Goal: Task Accomplishment & Management: Complete application form

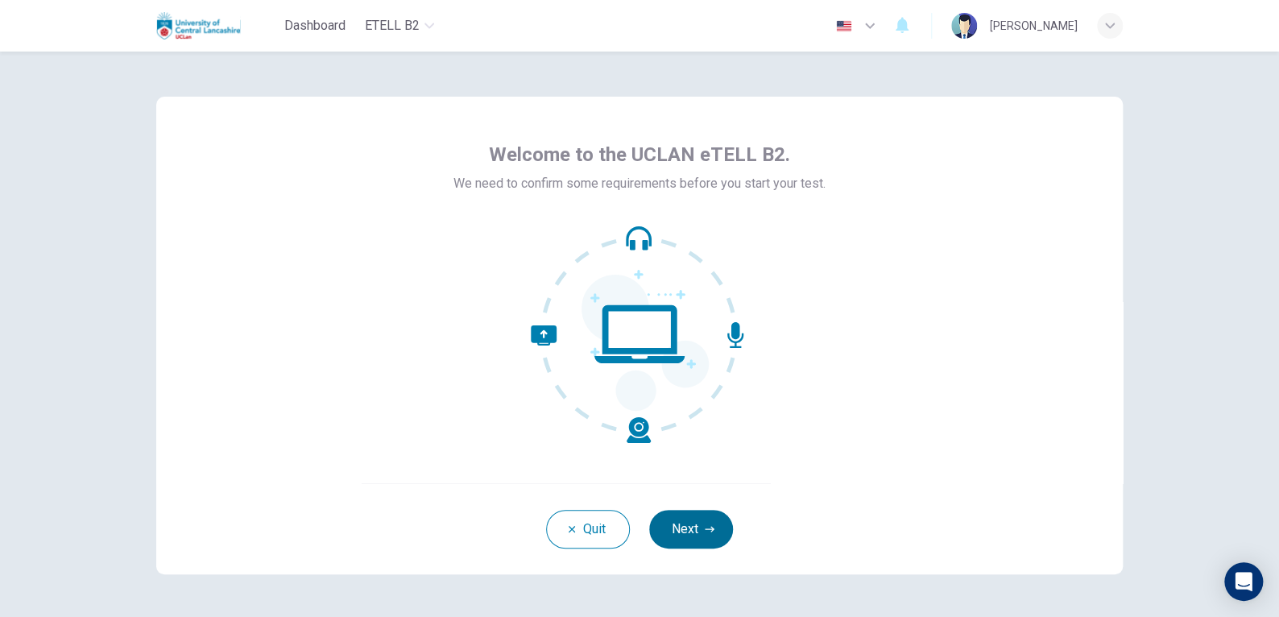
click at [685, 521] on button "Next" at bounding box center [691, 529] width 84 height 39
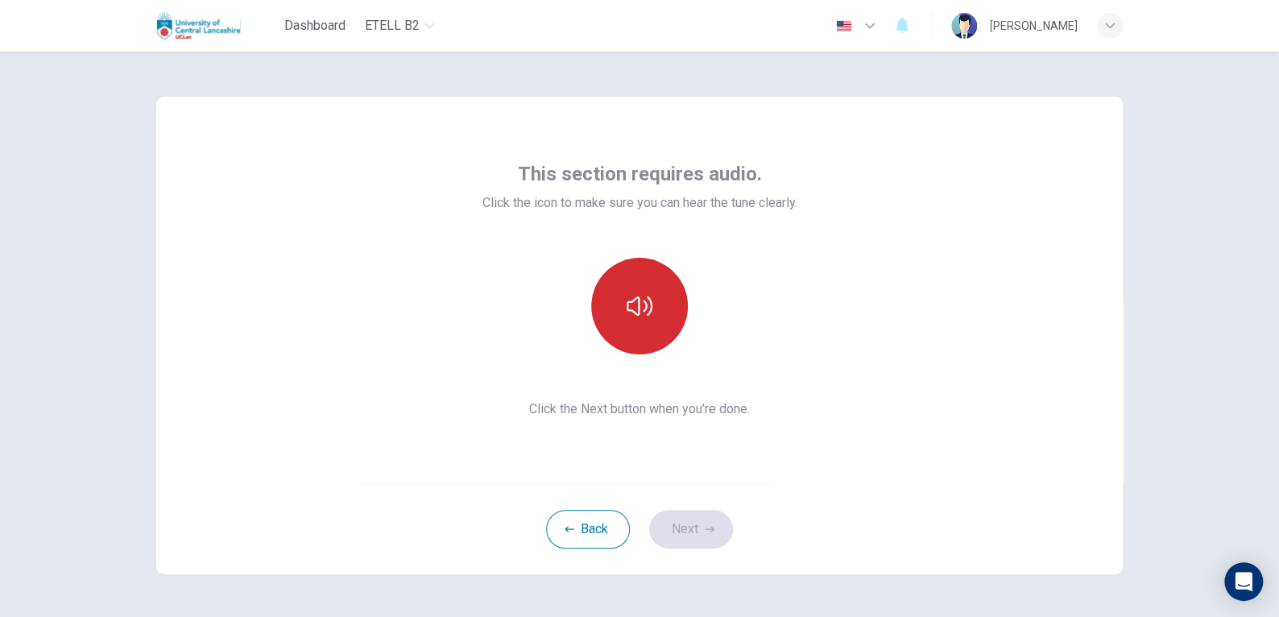
click at [627, 309] on icon "button" at bounding box center [640, 305] width 26 height 19
click at [710, 532] on button "Next" at bounding box center [691, 529] width 84 height 39
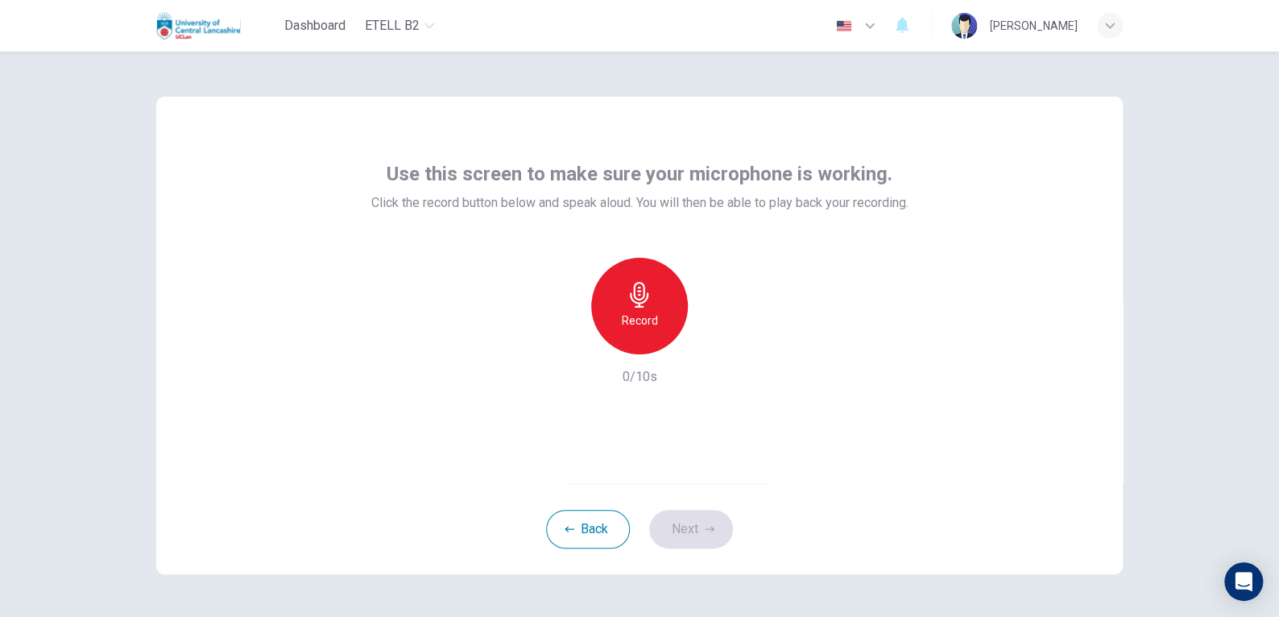
click at [632, 317] on h6 "Record" at bounding box center [640, 320] width 36 height 19
click at [675, 536] on button "Next" at bounding box center [691, 529] width 84 height 39
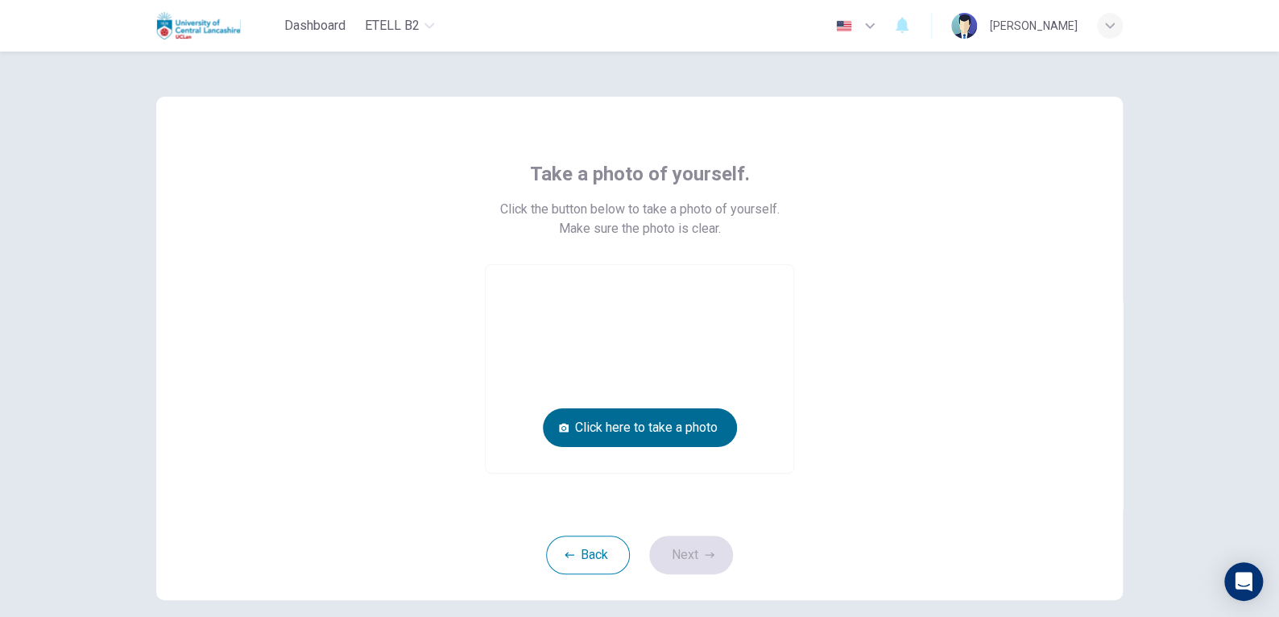
click at [632, 432] on button "Click here to take a photo" at bounding box center [640, 427] width 194 height 39
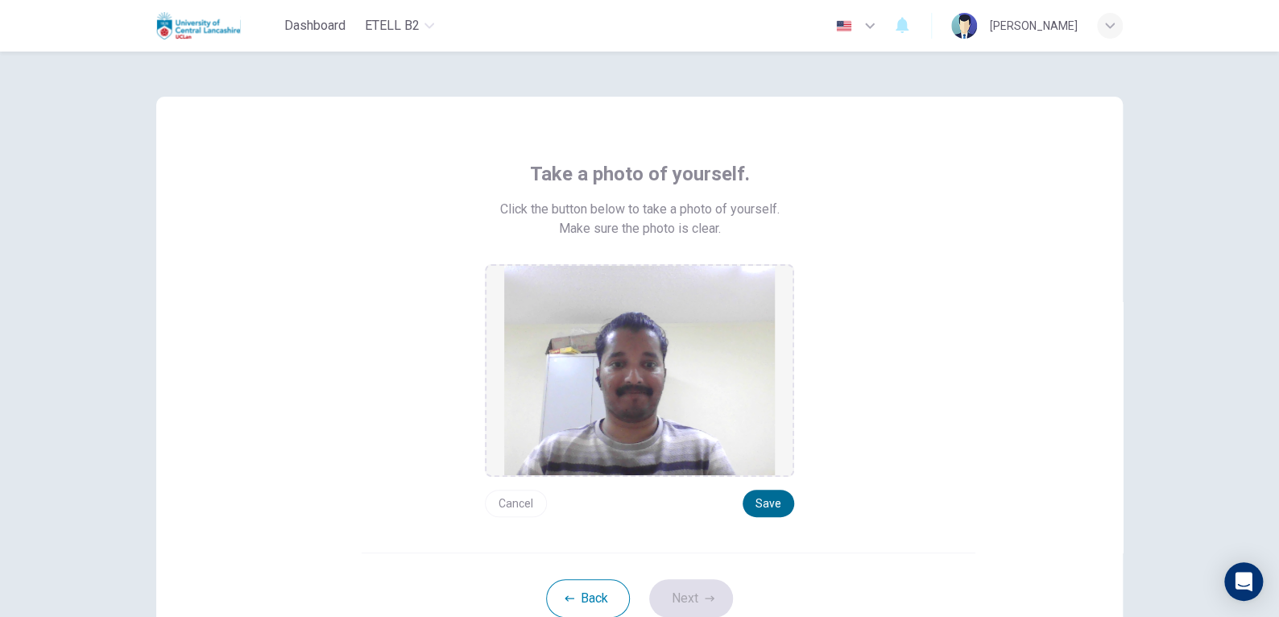
click at [765, 502] on button "Save" at bounding box center [769, 503] width 52 height 27
click at [781, 511] on button "Save" at bounding box center [769, 503] width 52 height 27
click at [773, 511] on button "Save" at bounding box center [769, 503] width 52 height 27
click at [705, 597] on icon "button" at bounding box center [710, 598] width 10 height 6
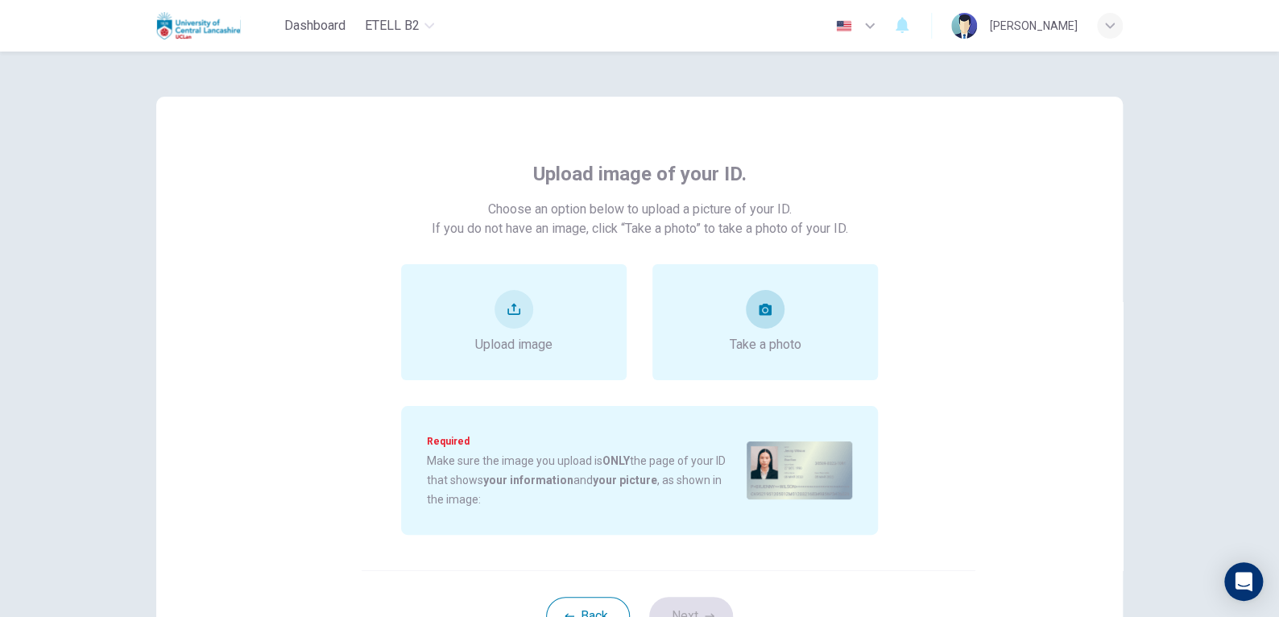
click at [672, 340] on div "Take a photo" at bounding box center [765, 322] width 226 height 116
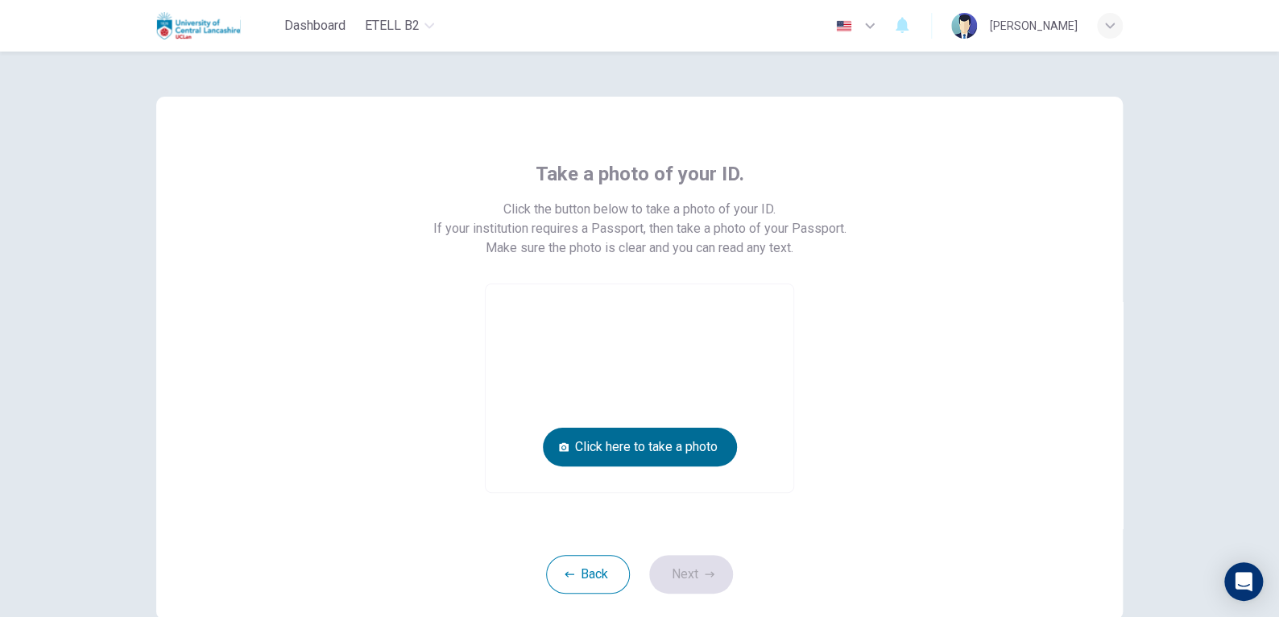
click at [666, 450] on button "Click here to take a photo" at bounding box center [640, 447] width 194 height 39
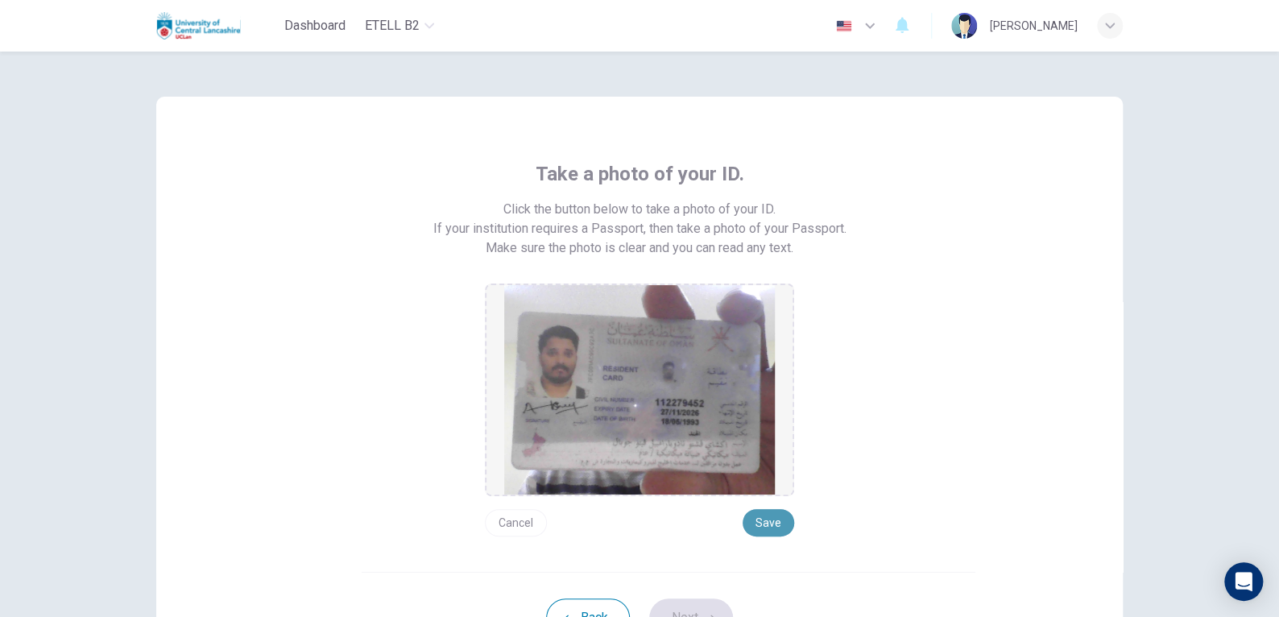
click at [764, 528] on button "Save" at bounding box center [769, 522] width 52 height 27
click at [703, 599] on button "Next" at bounding box center [691, 617] width 84 height 39
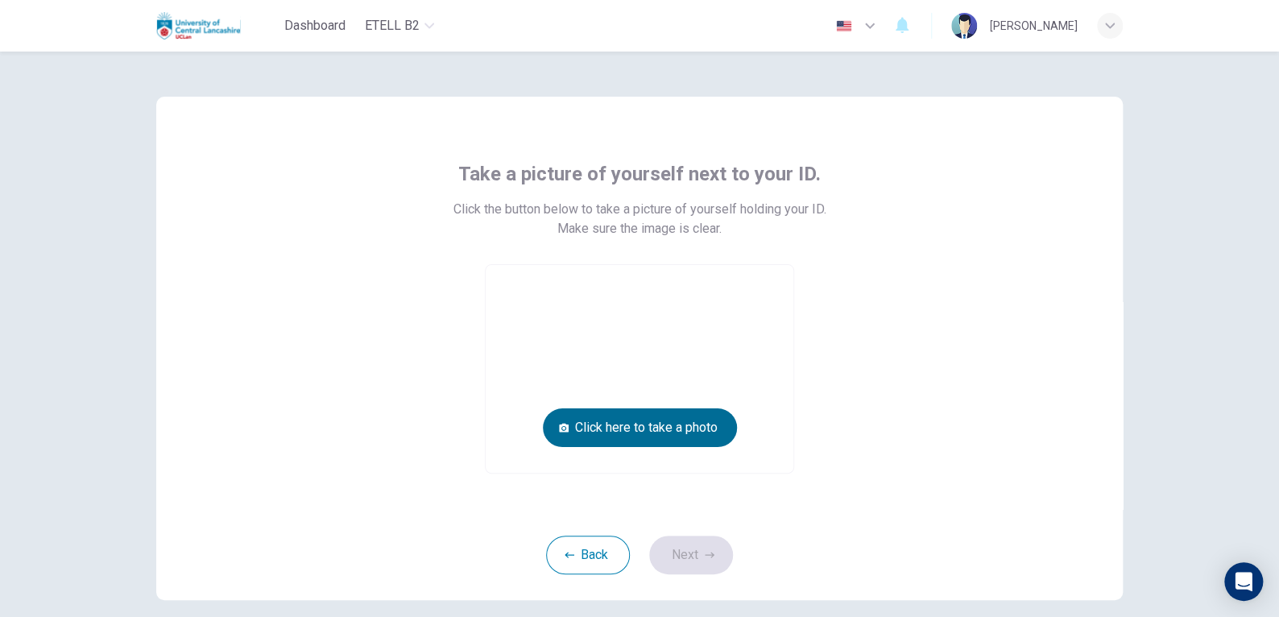
click at [661, 435] on button "Click here to take a photo" at bounding box center [640, 427] width 194 height 39
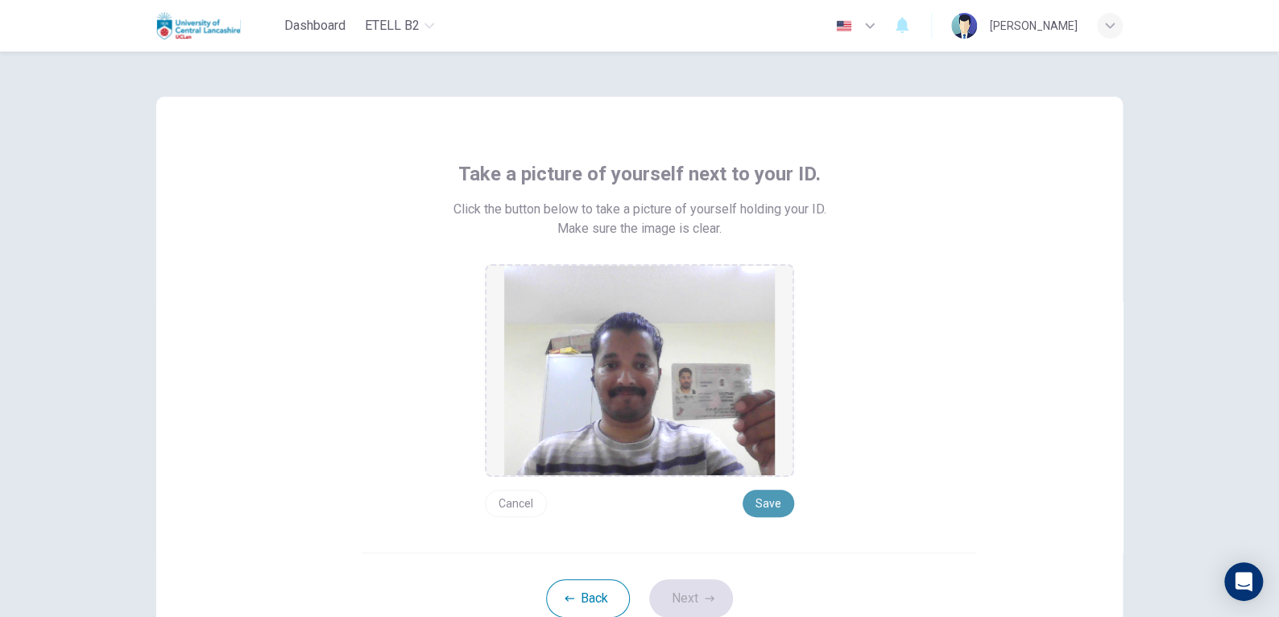
click at [748, 504] on button "Save" at bounding box center [769, 503] width 52 height 27
click at [698, 587] on button "Next" at bounding box center [691, 598] width 84 height 39
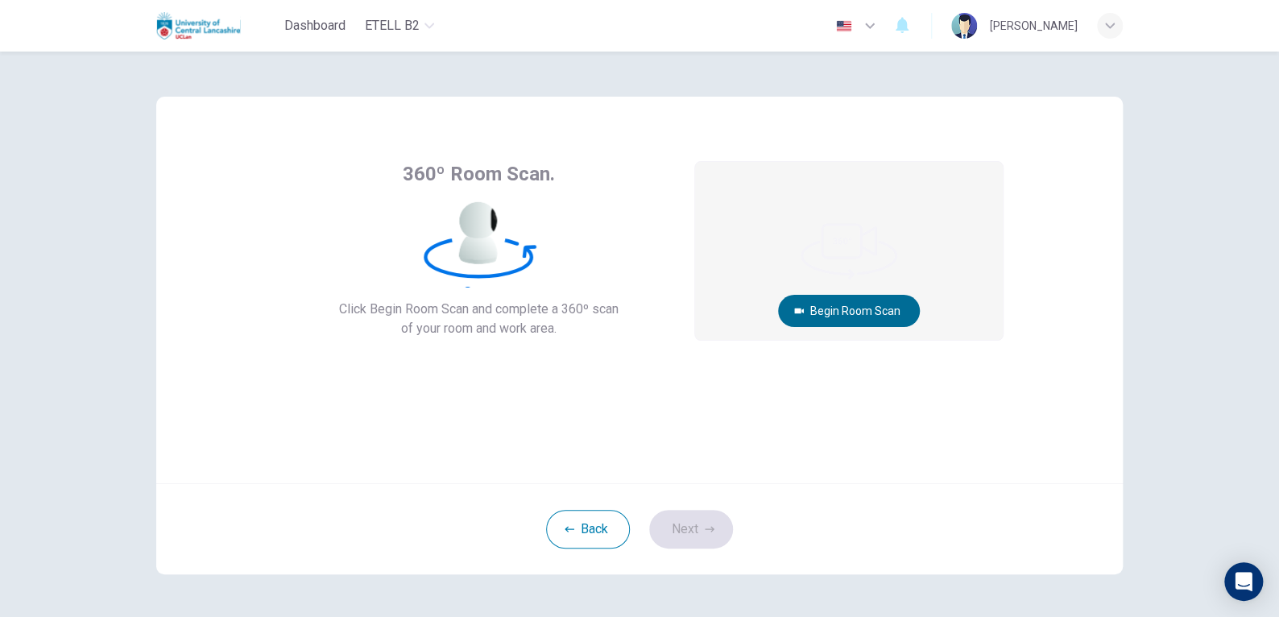
click at [899, 314] on button "Begin Room Scan" at bounding box center [849, 311] width 142 height 32
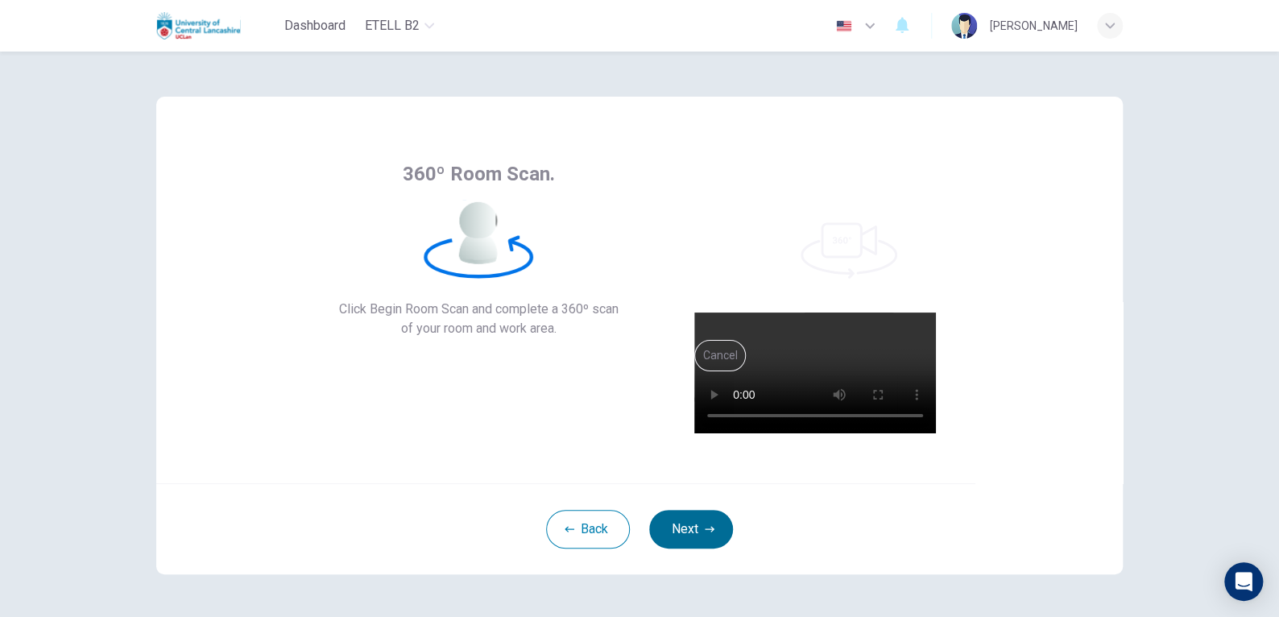
click at [687, 527] on button "Next" at bounding box center [691, 529] width 84 height 39
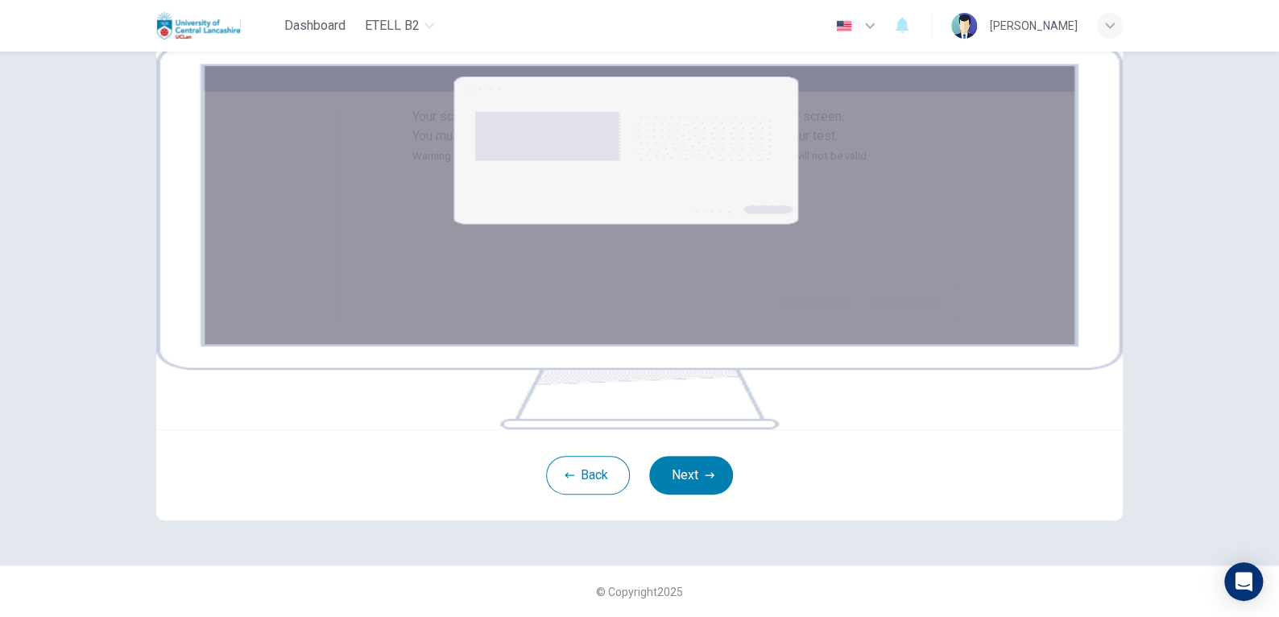
scroll to position [218, 0]
click at [694, 490] on button "Next" at bounding box center [691, 475] width 84 height 39
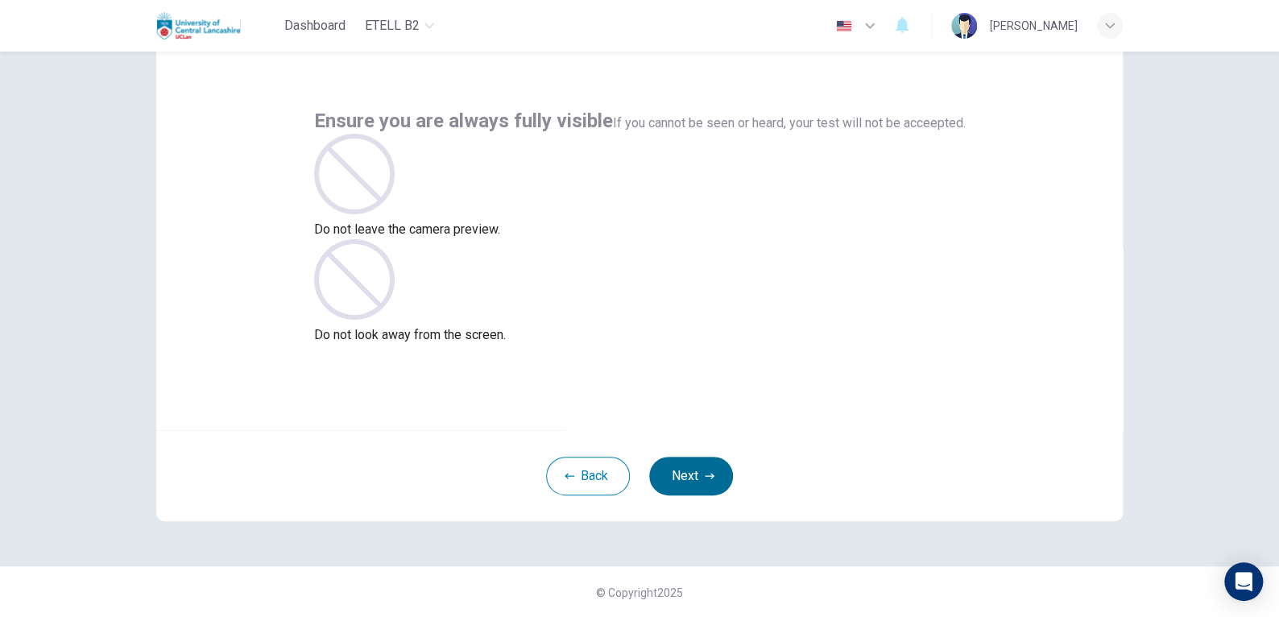
click at [694, 477] on button "Next" at bounding box center [691, 476] width 84 height 39
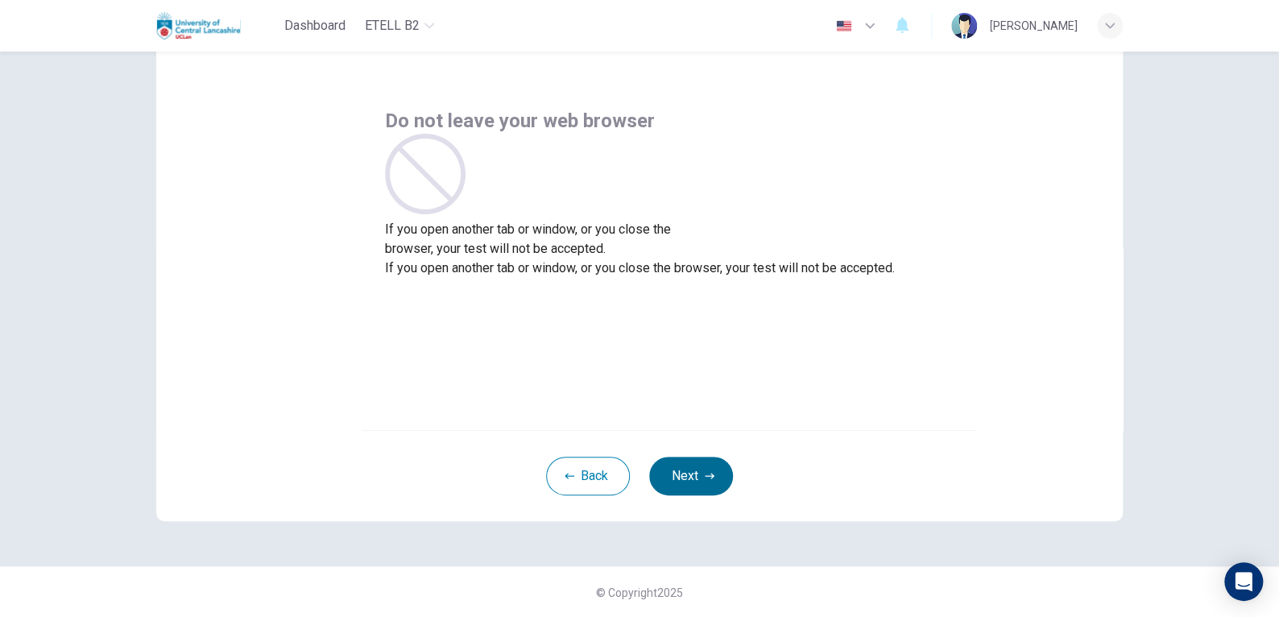
click at [695, 476] on button "Next" at bounding box center [691, 476] width 84 height 39
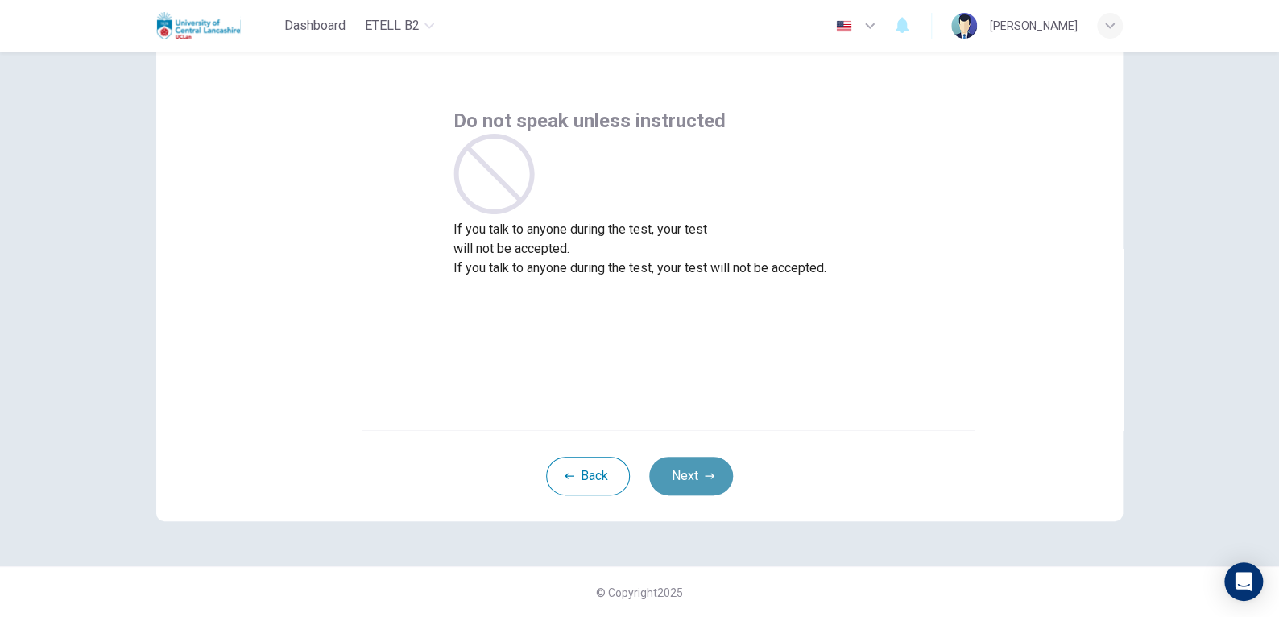
click at [695, 476] on button "Next" at bounding box center [691, 476] width 84 height 39
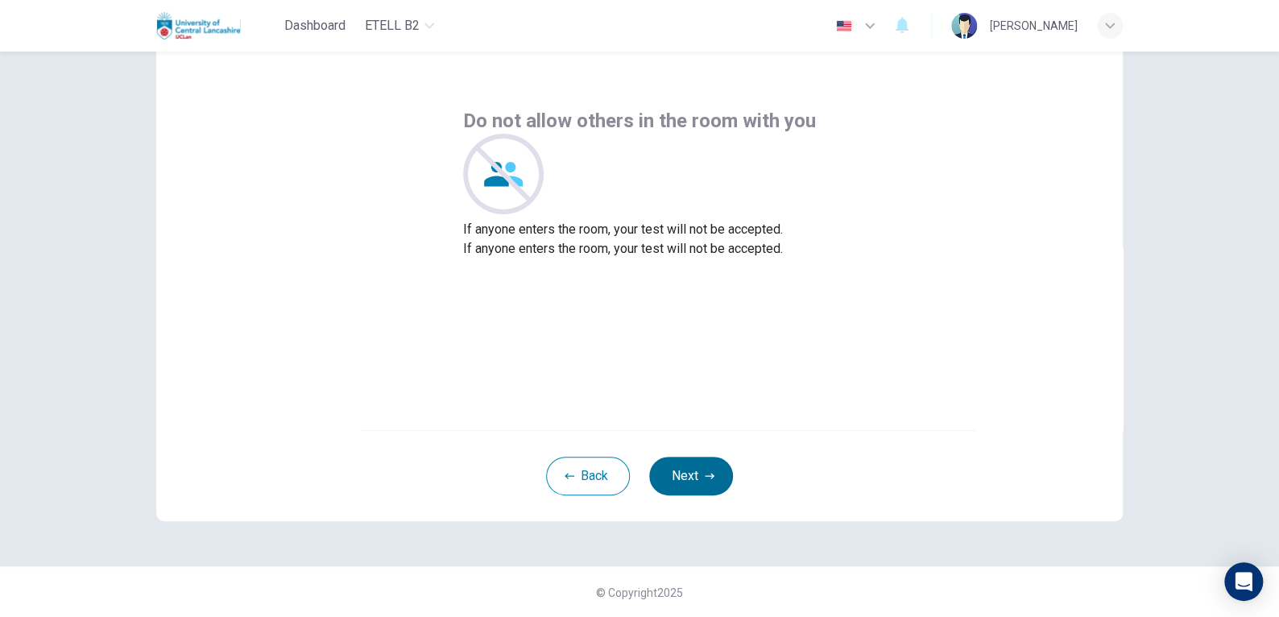
click at [695, 476] on button "Next" at bounding box center [691, 476] width 84 height 39
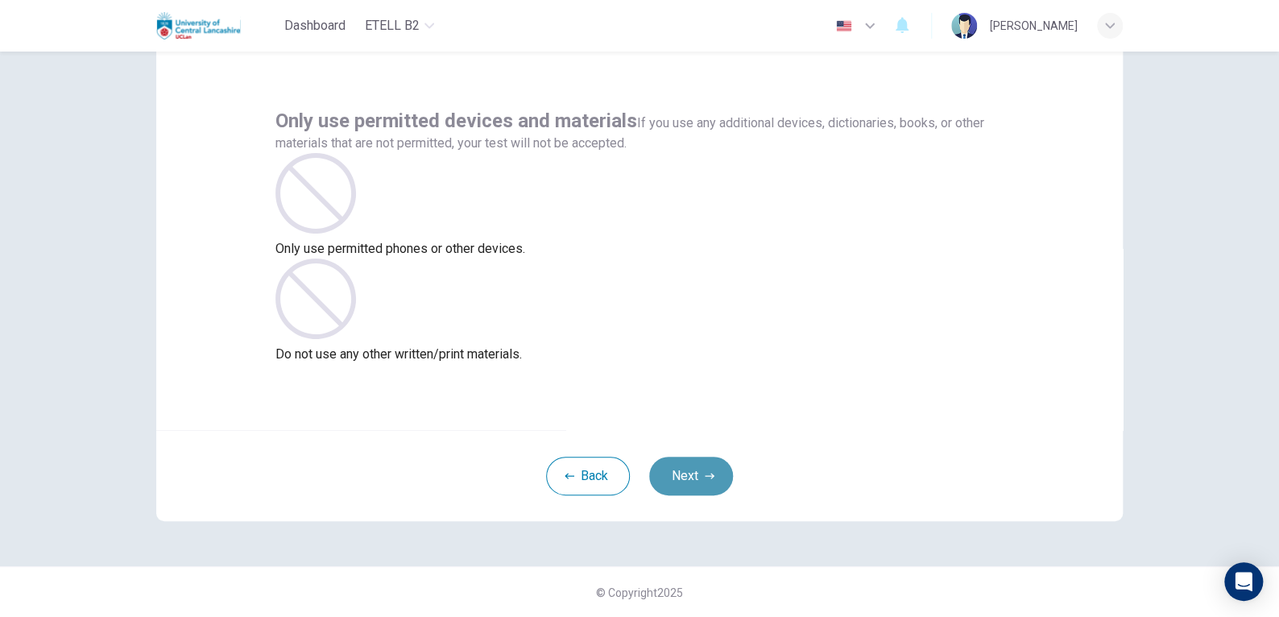
click at [695, 476] on button "Next" at bounding box center [691, 476] width 84 height 39
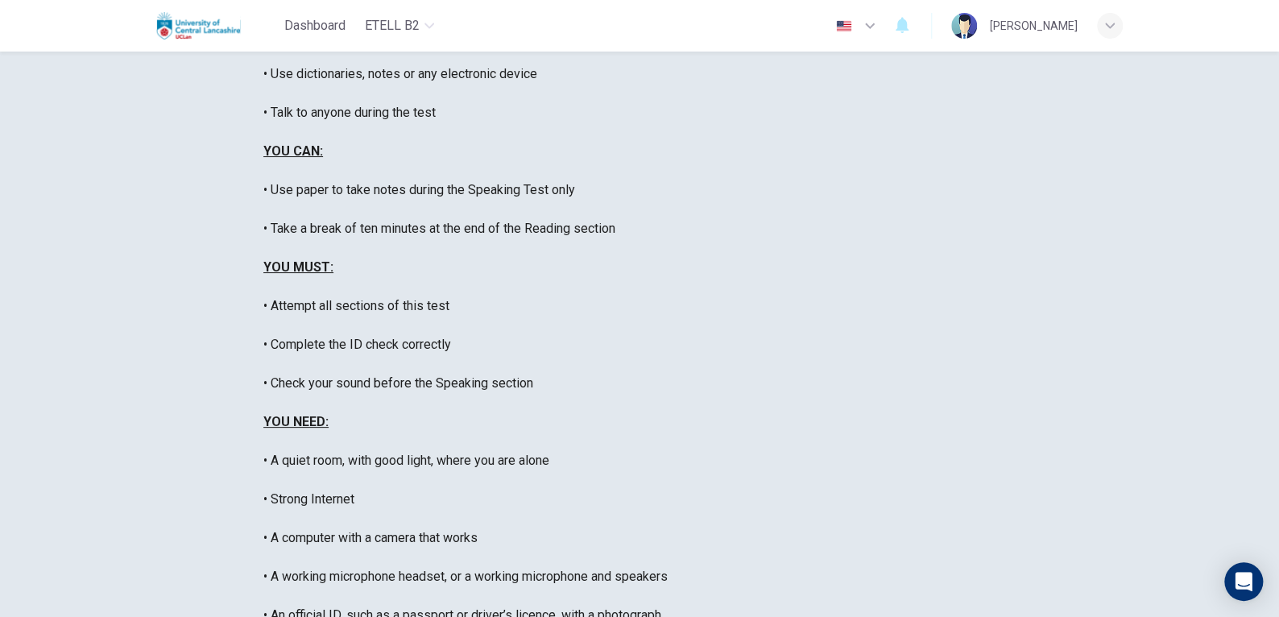
scroll to position [214, 0]
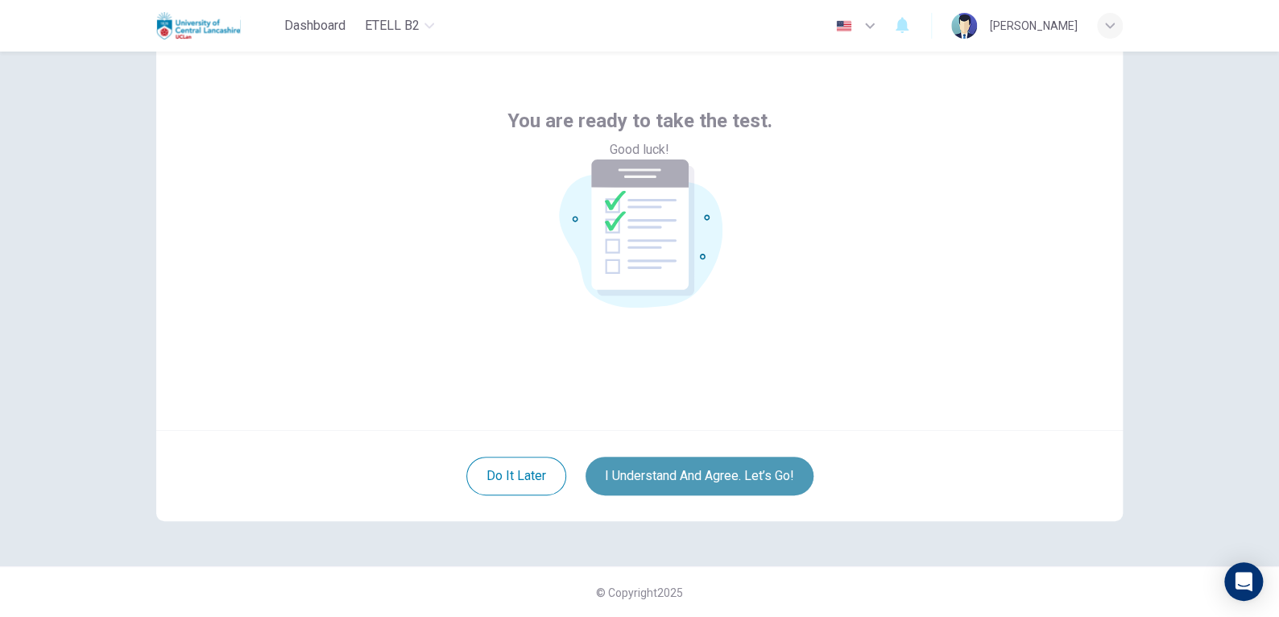
click at [677, 478] on button "I understand and agree. Let’s go!" at bounding box center [700, 476] width 228 height 39
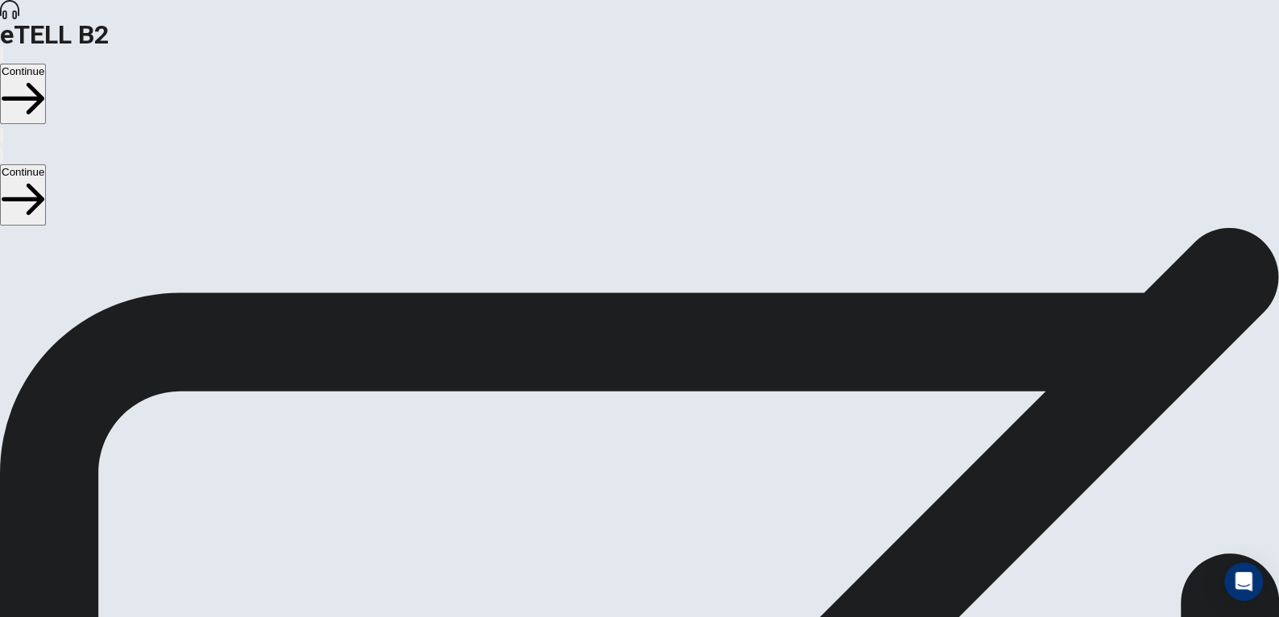
click at [46, 64] on button "Continue" at bounding box center [23, 94] width 46 height 60
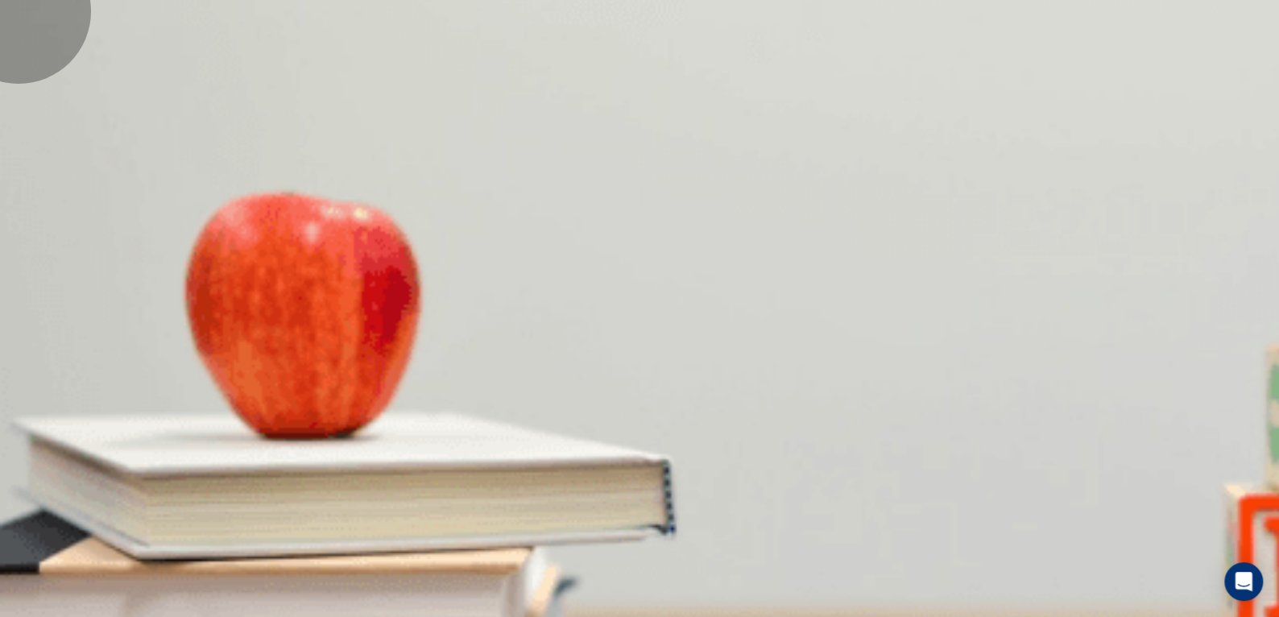
click at [21, 60] on icon "button" at bounding box center [11, 67] width 19 height 14
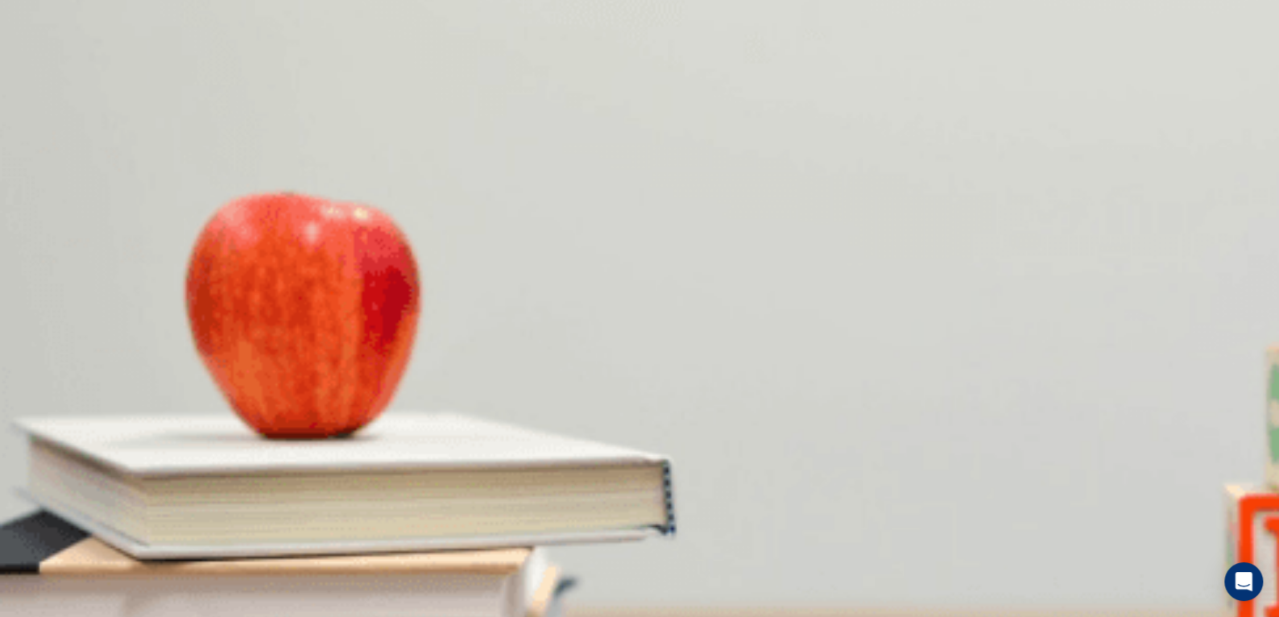
scroll to position [0, 0]
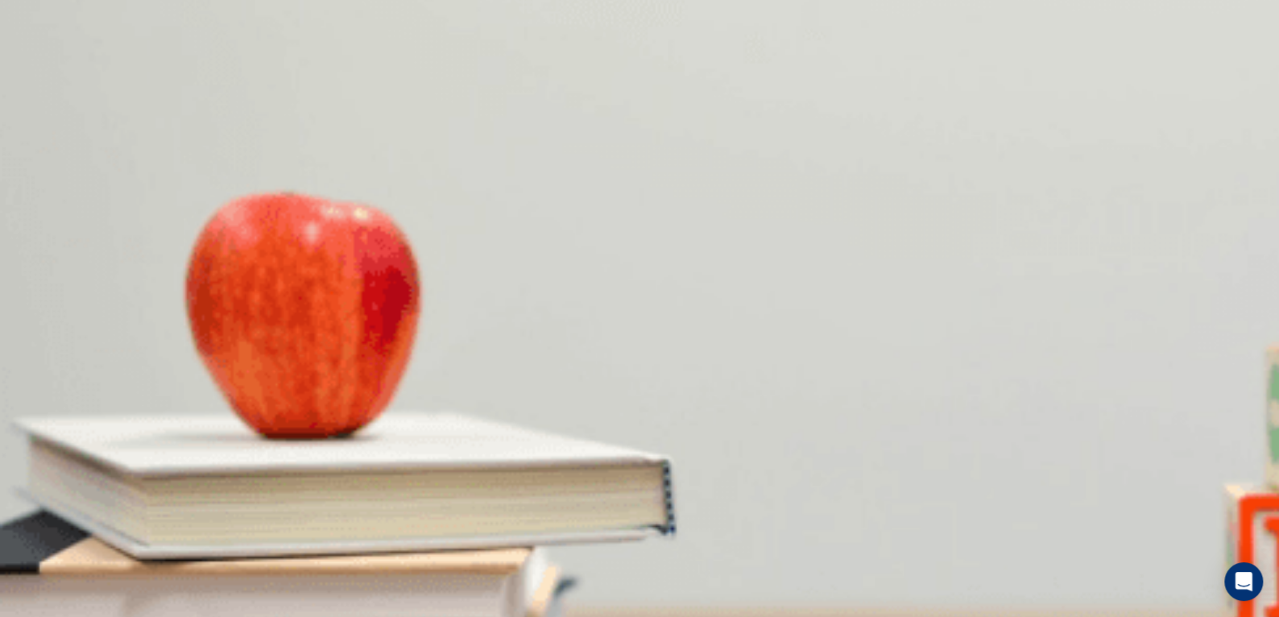
click at [46, 64] on button "Continue" at bounding box center [23, 94] width 46 height 60
type input "**"
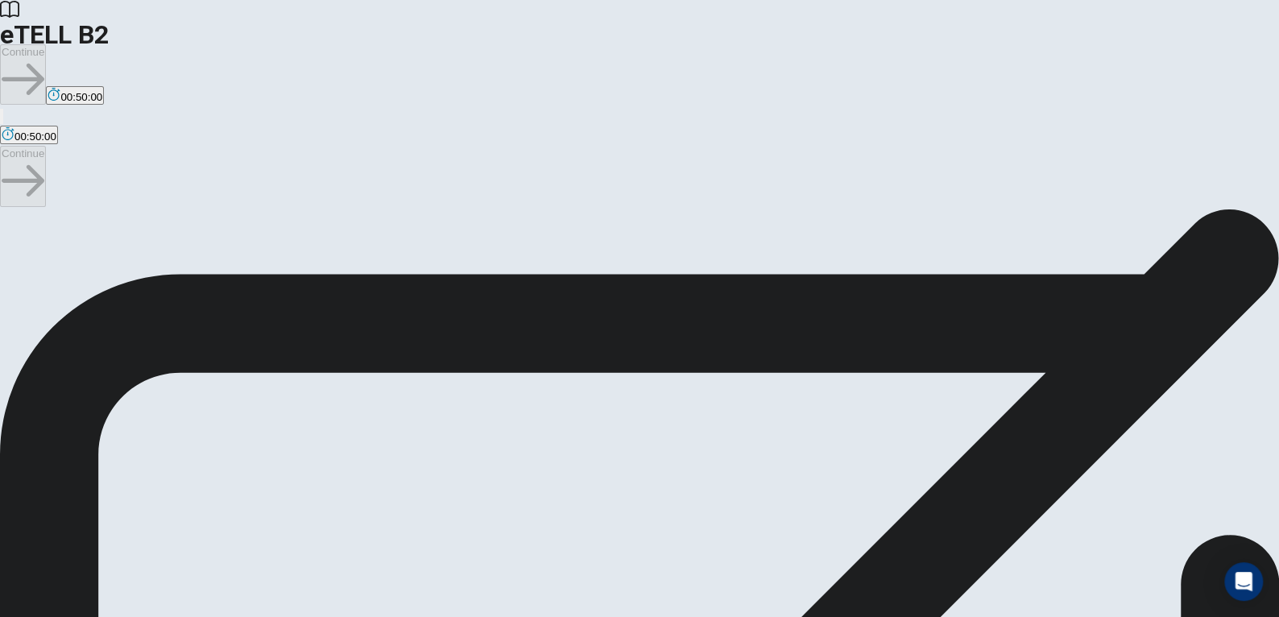
scroll to position [0, 0]
click at [46, 44] on button "Continue" at bounding box center [23, 74] width 46 height 60
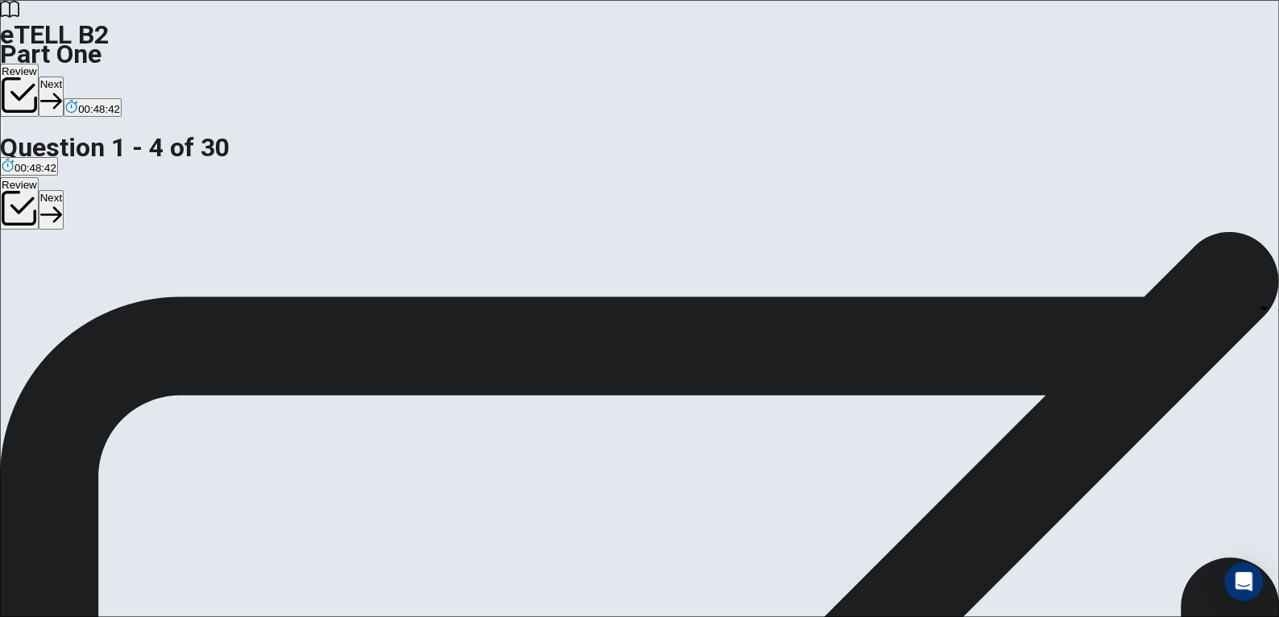
click at [796, 387] on body "This site uses cookies, as explained in our Privacy Policy . If you agree to th…" at bounding box center [639, 308] width 1279 height 617
click at [785, 305] on body "This site uses cookies, as explained in our Privacy Policy . If you agree to th…" at bounding box center [639, 308] width 1279 height 617
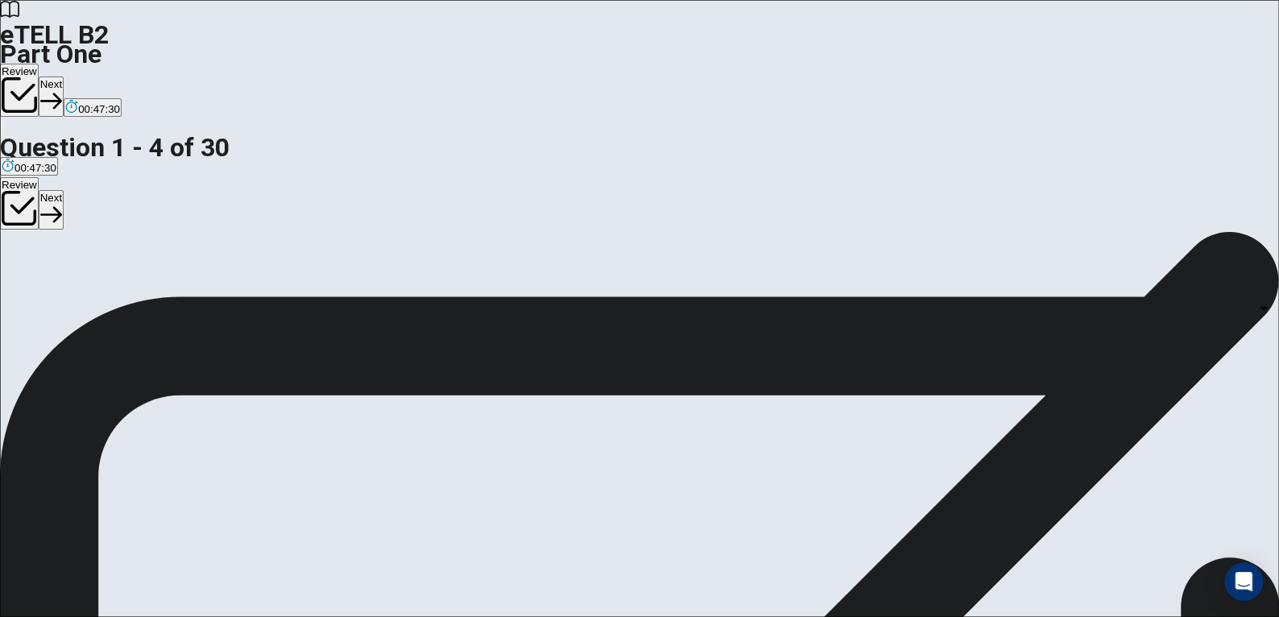
type input "*"
click at [777, 517] on body "This site uses cookies, as explained in our Privacy Policy . If you agree to th…" at bounding box center [639, 308] width 1279 height 617
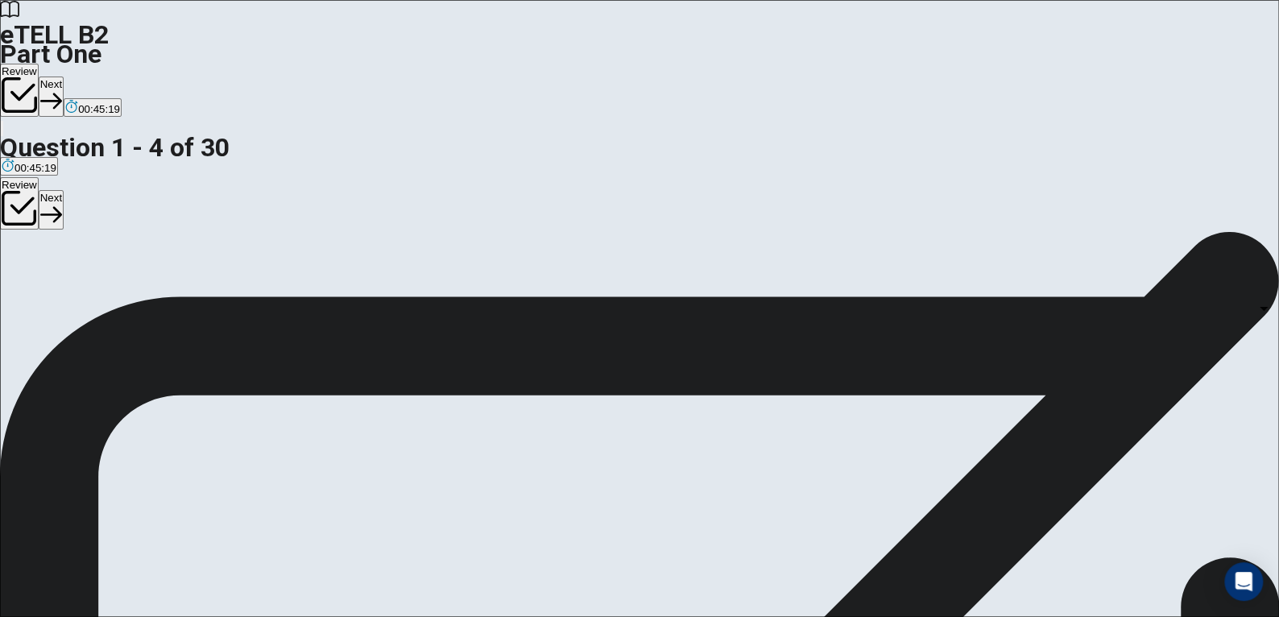
click at [776, 354] on body "This site uses cookies, as explained in our Privacy Policy . If you agree to th…" at bounding box center [639, 308] width 1279 height 617
type input "*"
click at [786, 415] on body "This site uses cookies, as explained in our Privacy Policy . If you agree to th…" at bounding box center [639, 308] width 1279 height 617
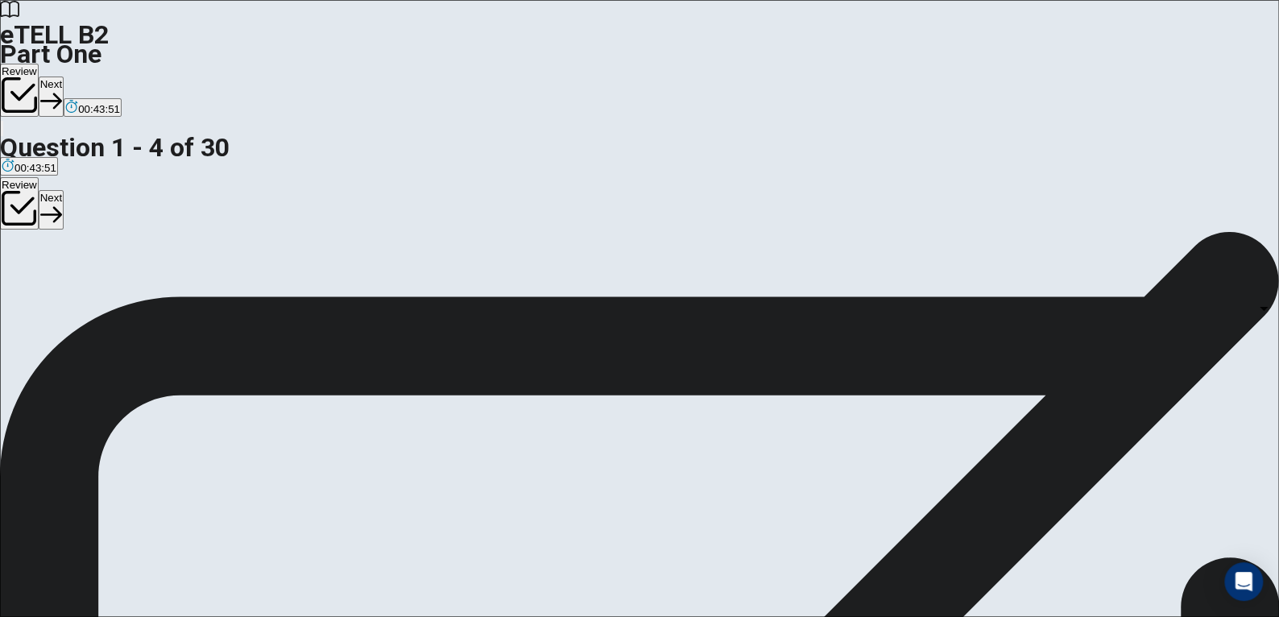
type input "*"
click at [800, 329] on body "This site uses cookies, as explained in our Privacy Policy . If you agree to th…" at bounding box center [639, 308] width 1279 height 617
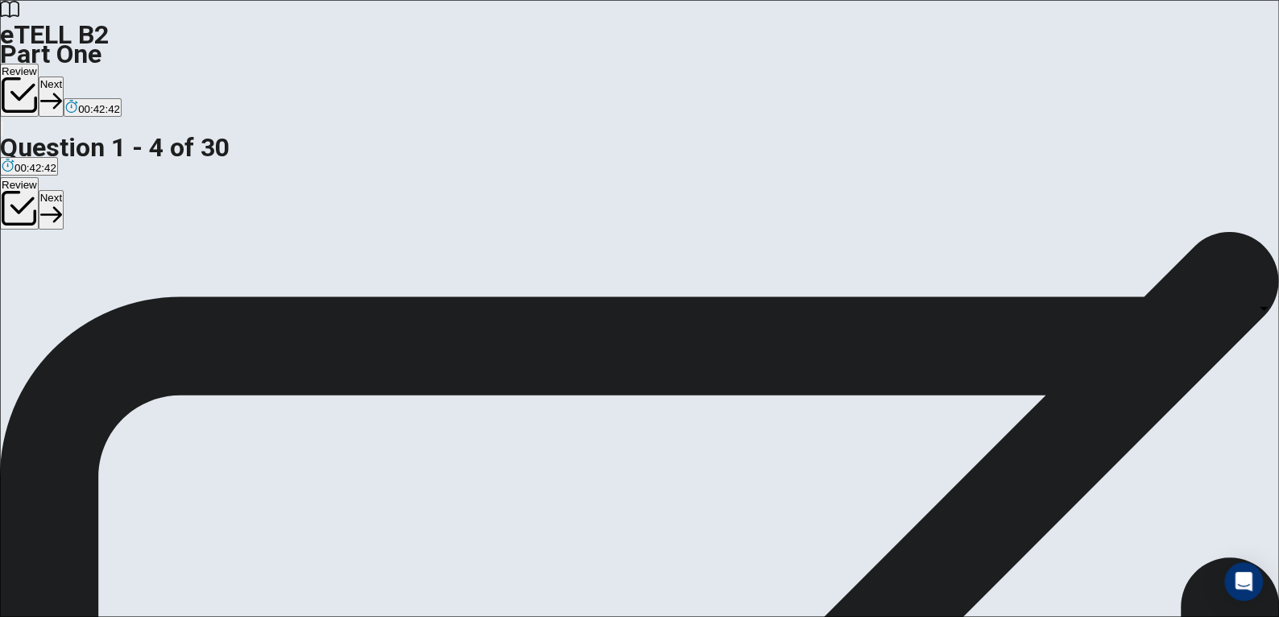
type input "*"
click at [797, 274] on body "This site uses cookies, as explained in our Privacy Policy . If you agree to th…" at bounding box center [639, 308] width 1279 height 617
type input "*"
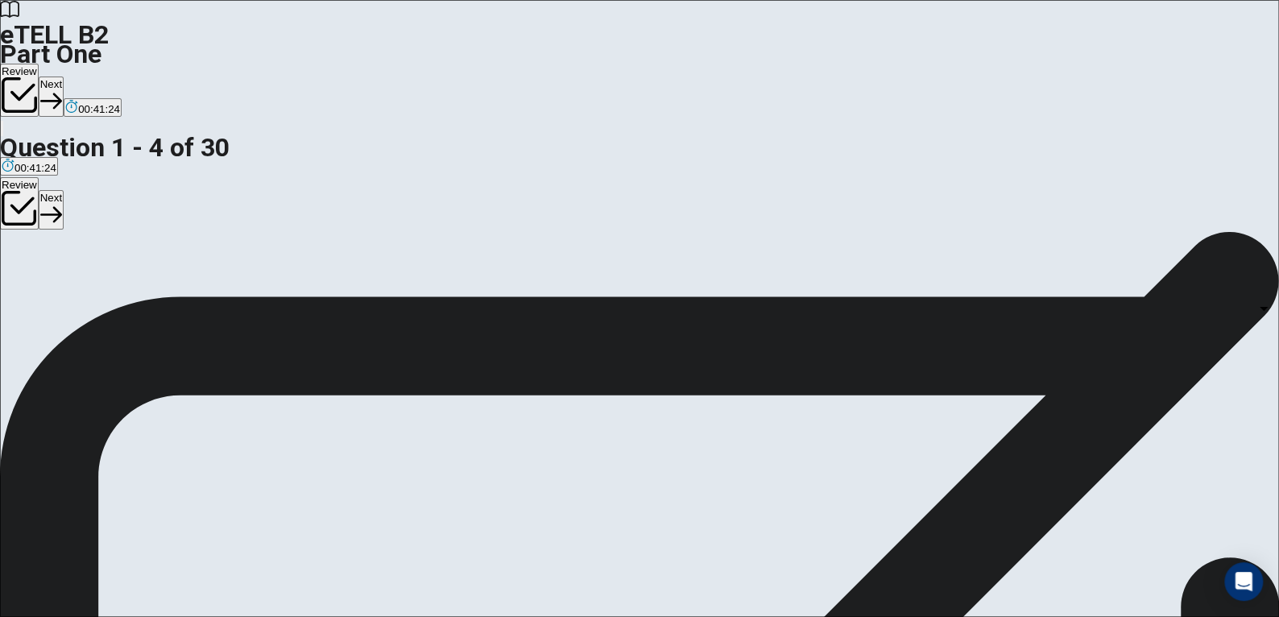
scroll to position [81, 0]
click at [795, 309] on body "This site uses cookies, as explained in our Privacy Policy . If you agree to th…" at bounding box center [639, 308] width 1279 height 617
click at [847, 616] on div at bounding box center [639, 617] width 1279 height 0
click at [793, 409] on body "This site uses cookies, as explained in our Privacy Policy . If you agree to th…" at bounding box center [639, 308] width 1279 height 617
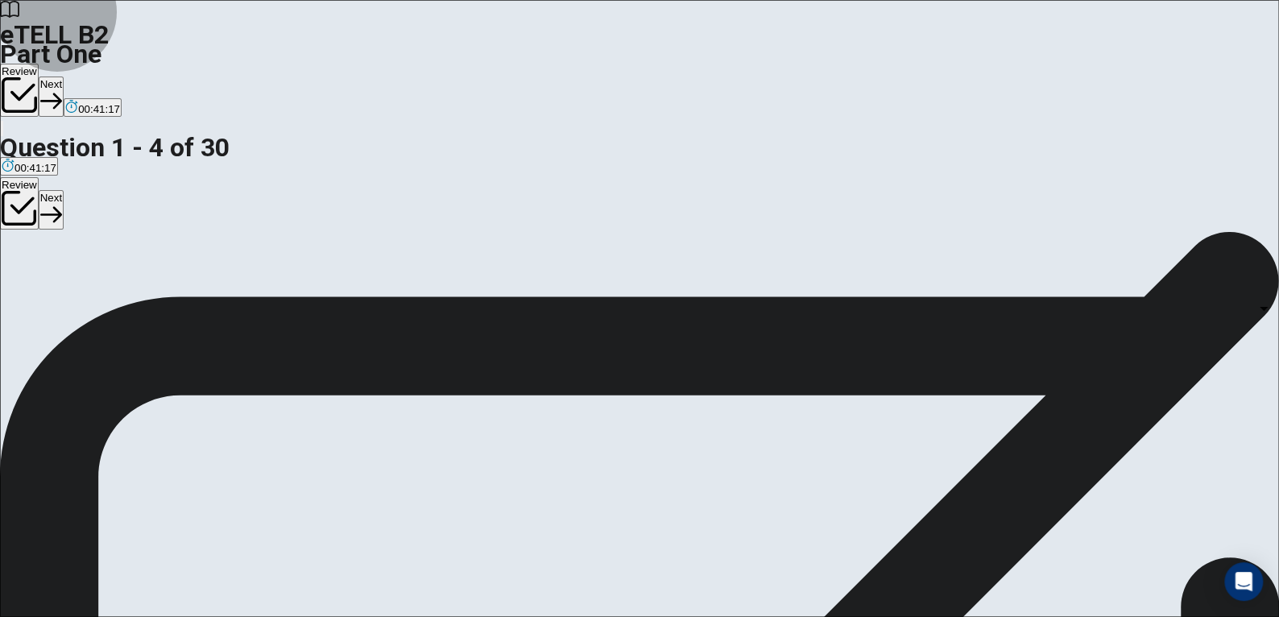
click at [797, 304] on body "This site uses cookies, as explained in our Privacy Policy . If you agree to th…" at bounding box center [639, 308] width 1279 height 617
click at [787, 616] on li "A" at bounding box center [639, 626] width 1279 height 19
type input "*"
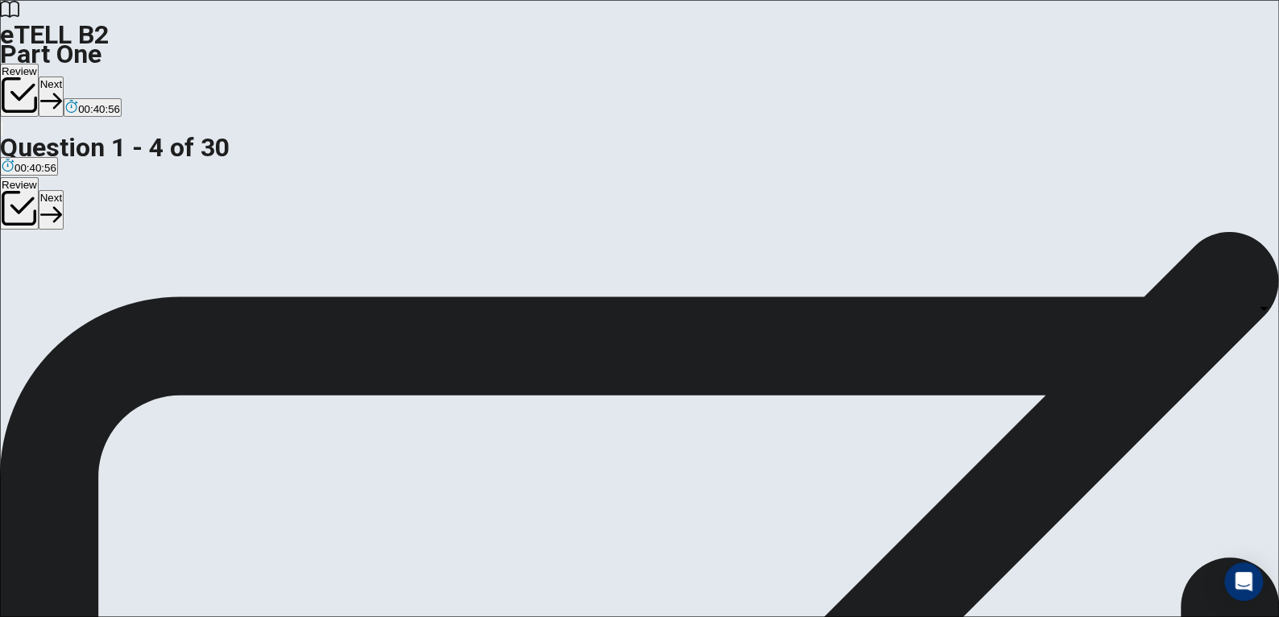
scroll to position [0, 0]
click at [788, 278] on body "This site uses cookies, as explained in our Privacy Policy . If you agree to th…" at bounding box center [639, 308] width 1279 height 617
type input "*"
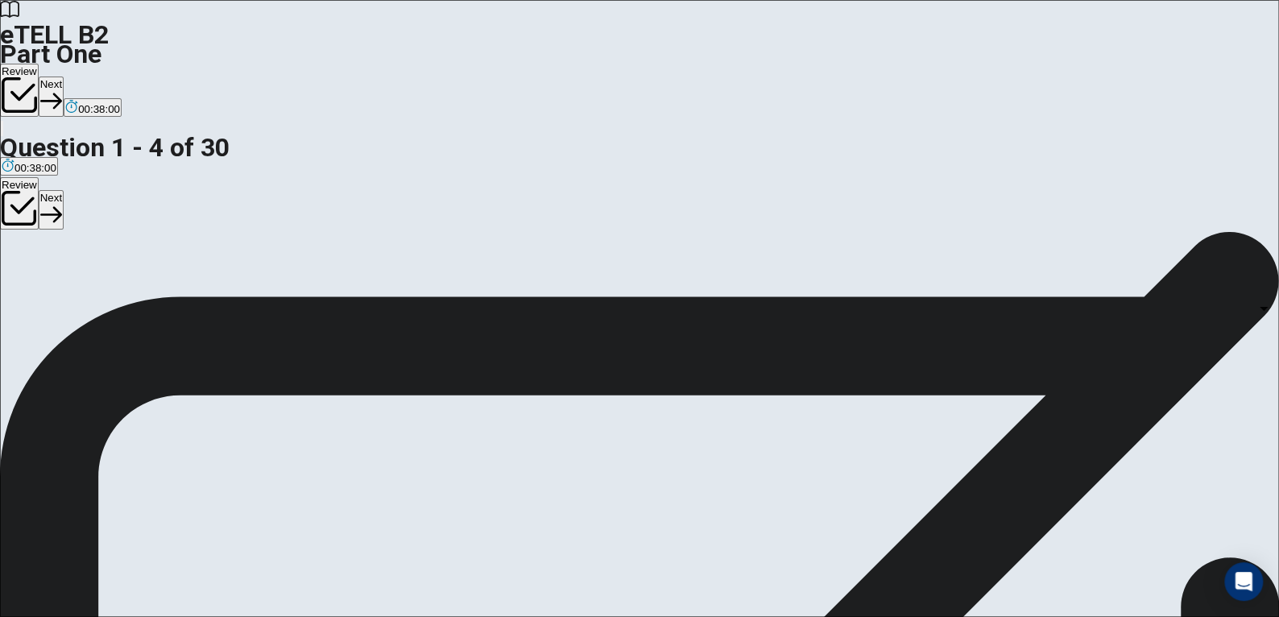
click at [785, 326] on body "This site uses cookies, as explained in our Privacy Policy . If you agree to th…" at bounding box center [639, 308] width 1279 height 617
click at [786, 313] on body "This site uses cookies, as explained in our Privacy Policy . If you agree to th…" at bounding box center [639, 308] width 1279 height 617
click at [772, 616] on li "A" at bounding box center [639, 626] width 1279 height 19
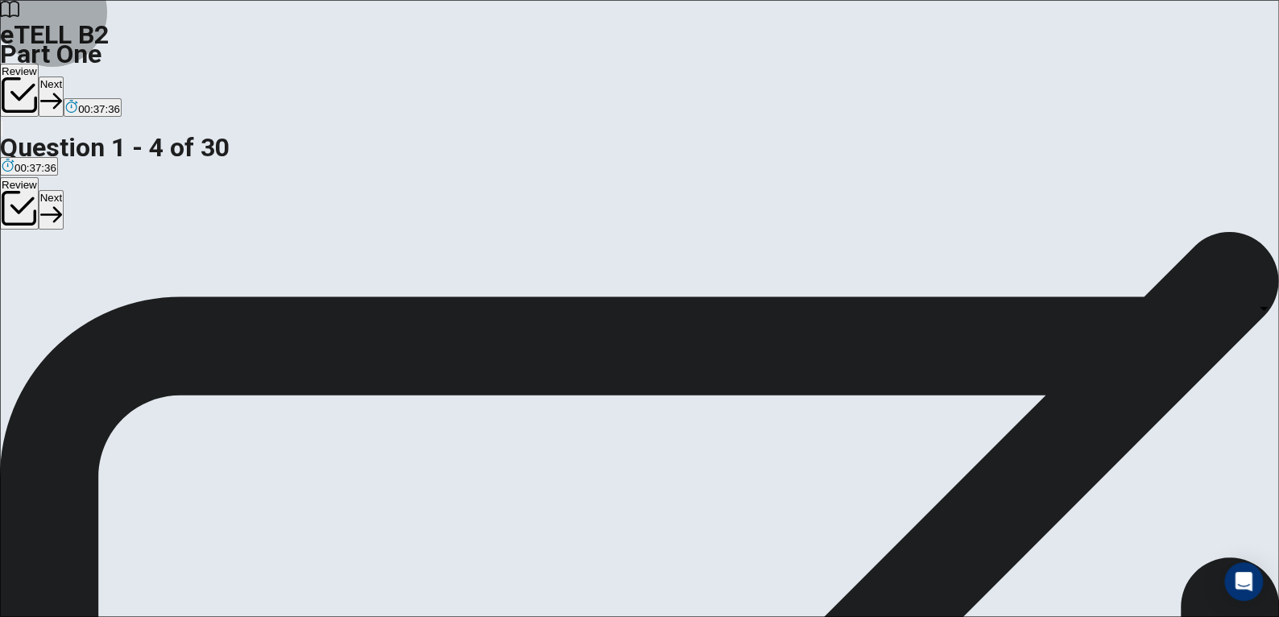
type input "*"
click at [787, 310] on body "This site uses cookies, as explained in our Privacy Policy . If you agree to th…" at bounding box center [639, 308] width 1279 height 617
type input "*"
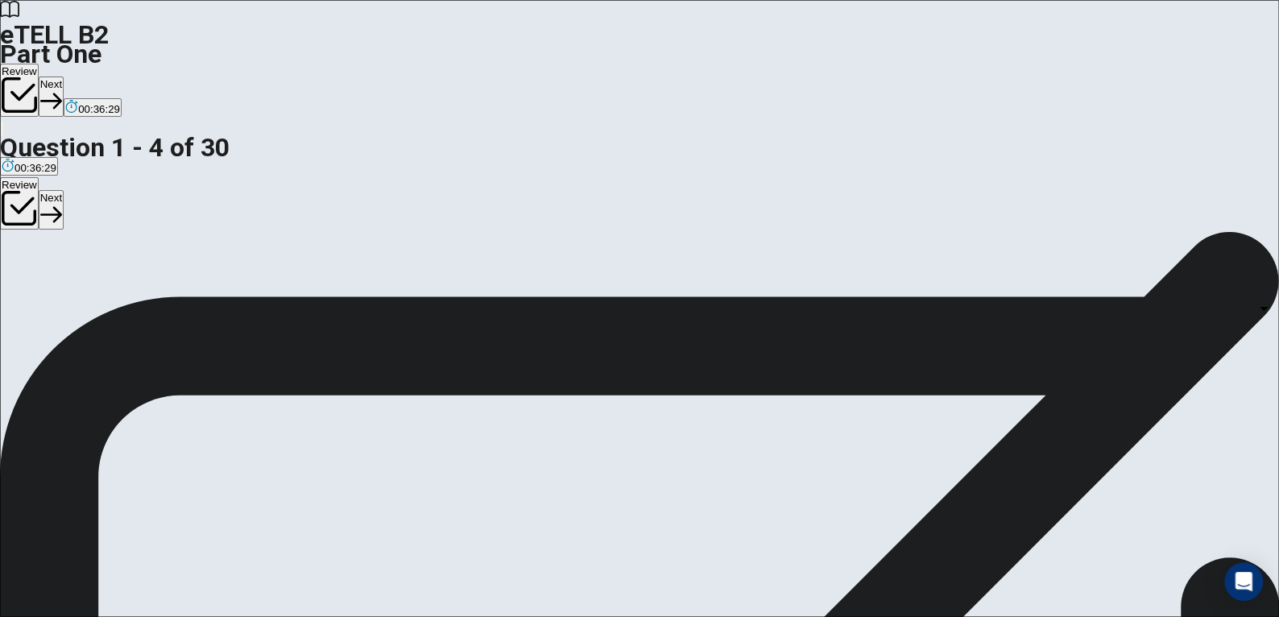
scroll to position [0, 0]
click at [64, 77] on button "Next" at bounding box center [51, 96] width 25 height 39
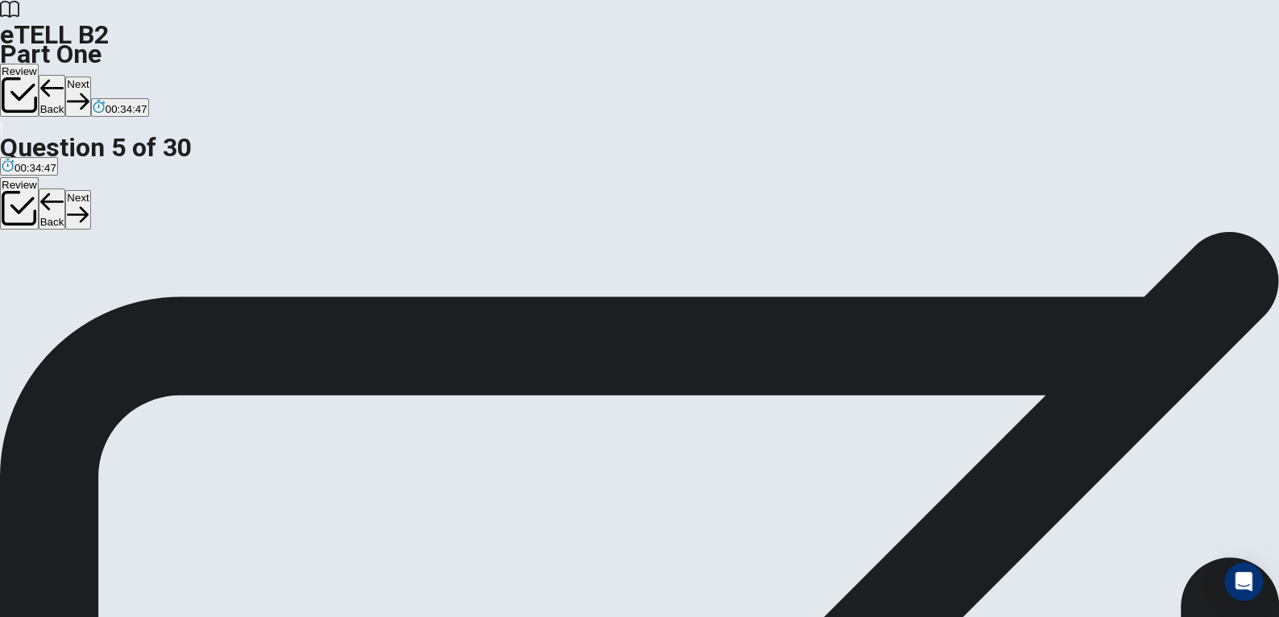
click at [90, 77] on button "Next" at bounding box center [77, 96] width 25 height 39
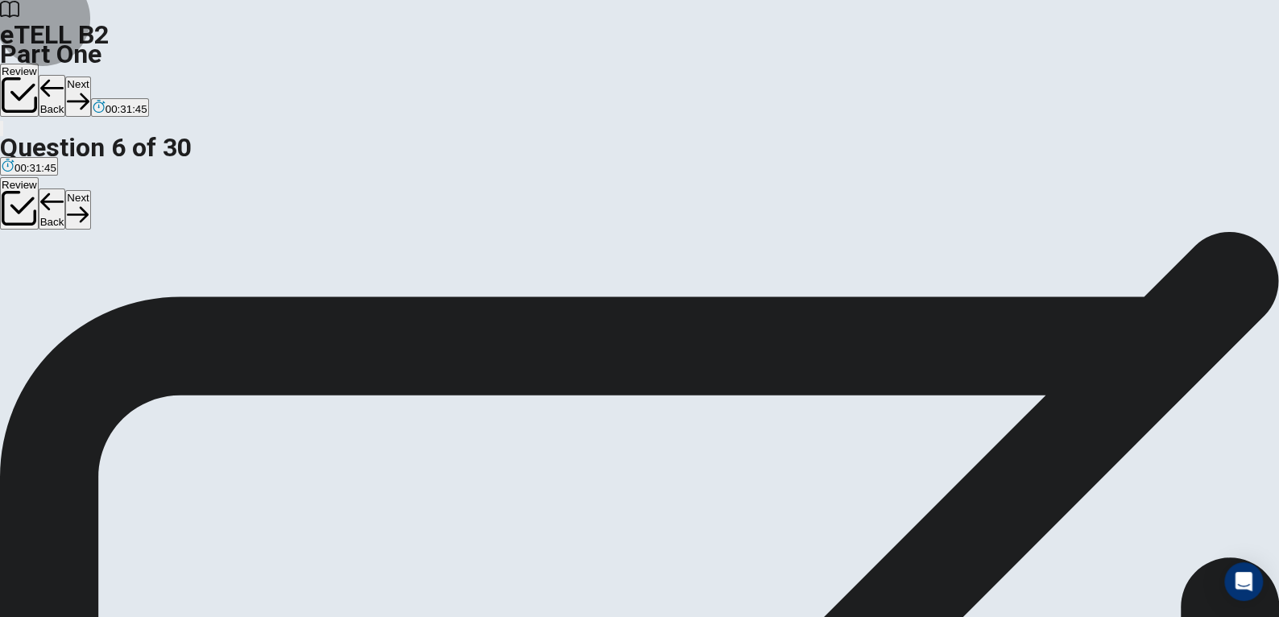
click at [90, 77] on button "Next" at bounding box center [77, 96] width 25 height 39
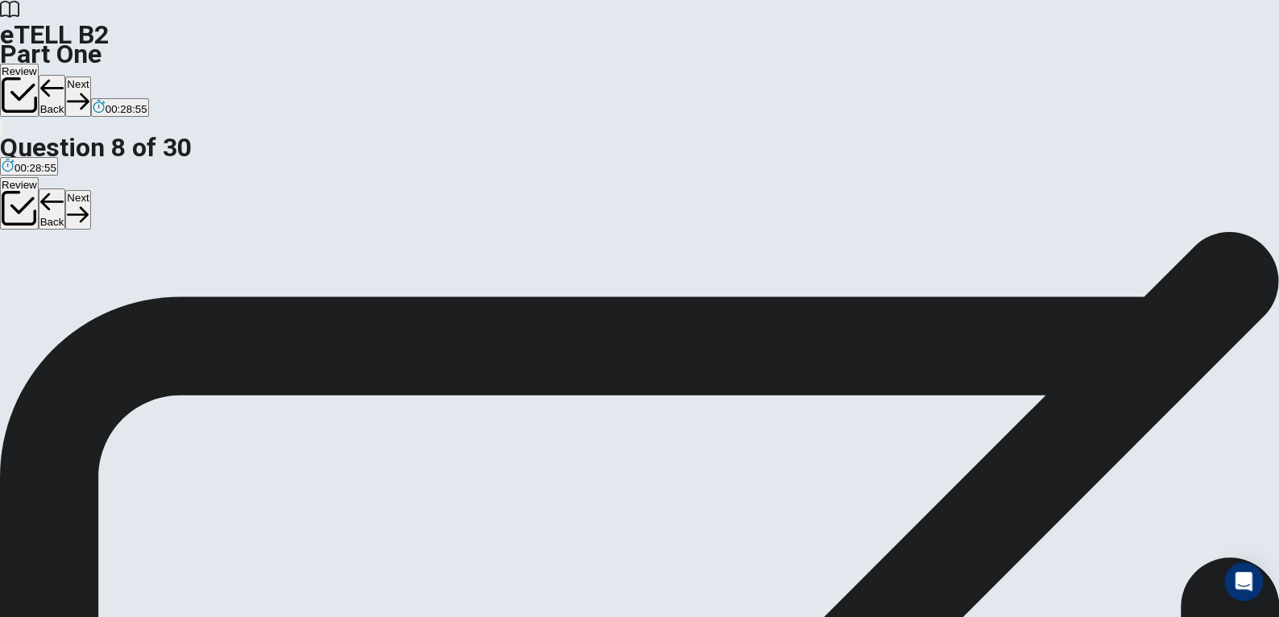
click at [90, 77] on button "Next" at bounding box center [77, 96] width 25 height 39
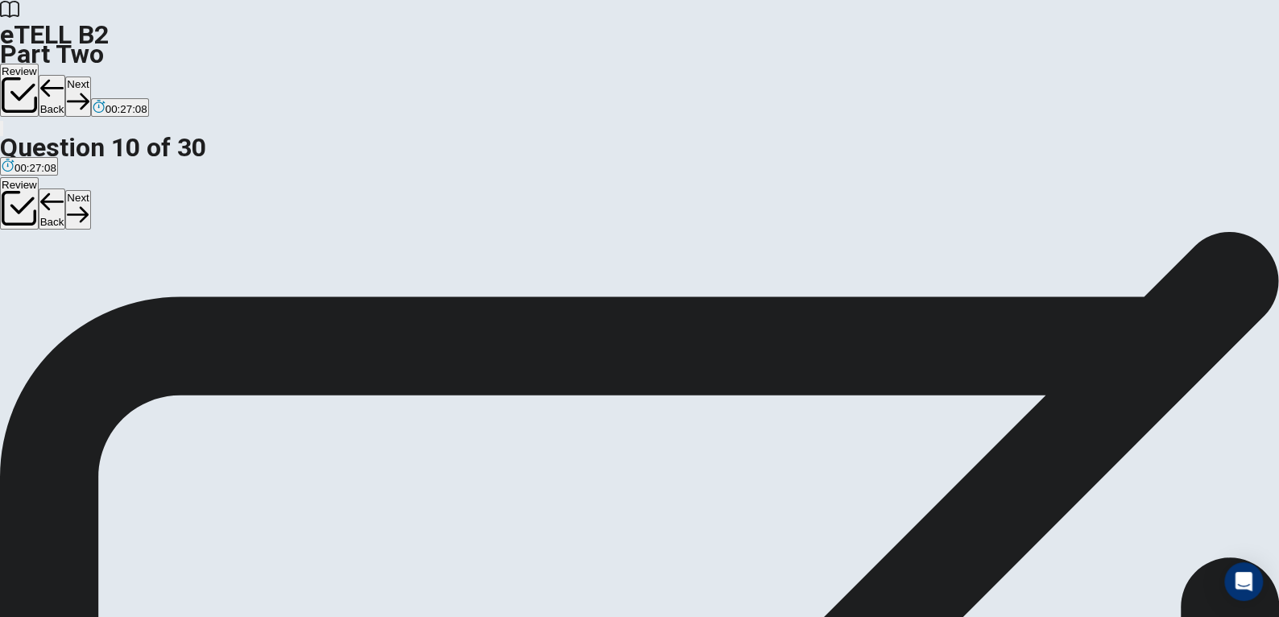
scroll to position [0, 0]
click at [90, 77] on button "Next" at bounding box center [77, 96] width 25 height 39
click at [39, 64] on button "Review" at bounding box center [19, 90] width 39 height 53
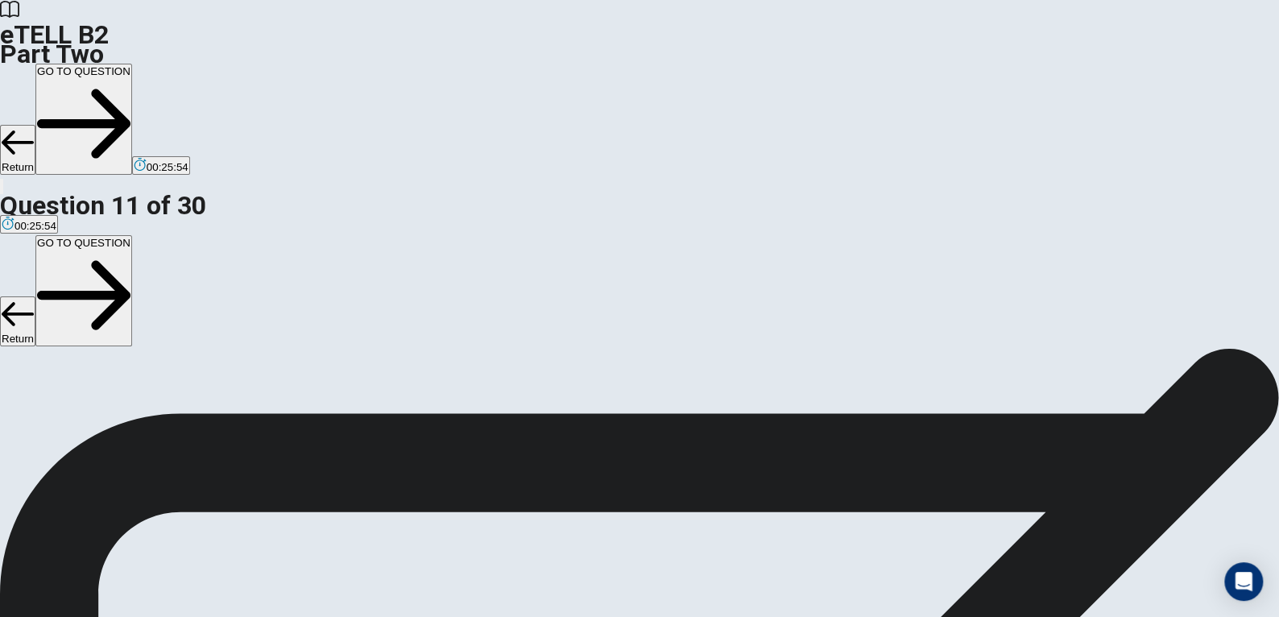
scroll to position [532, 0]
click at [132, 64] on button "GO TO QUESTION" at bounding box center [83, 119] width 97 height 111
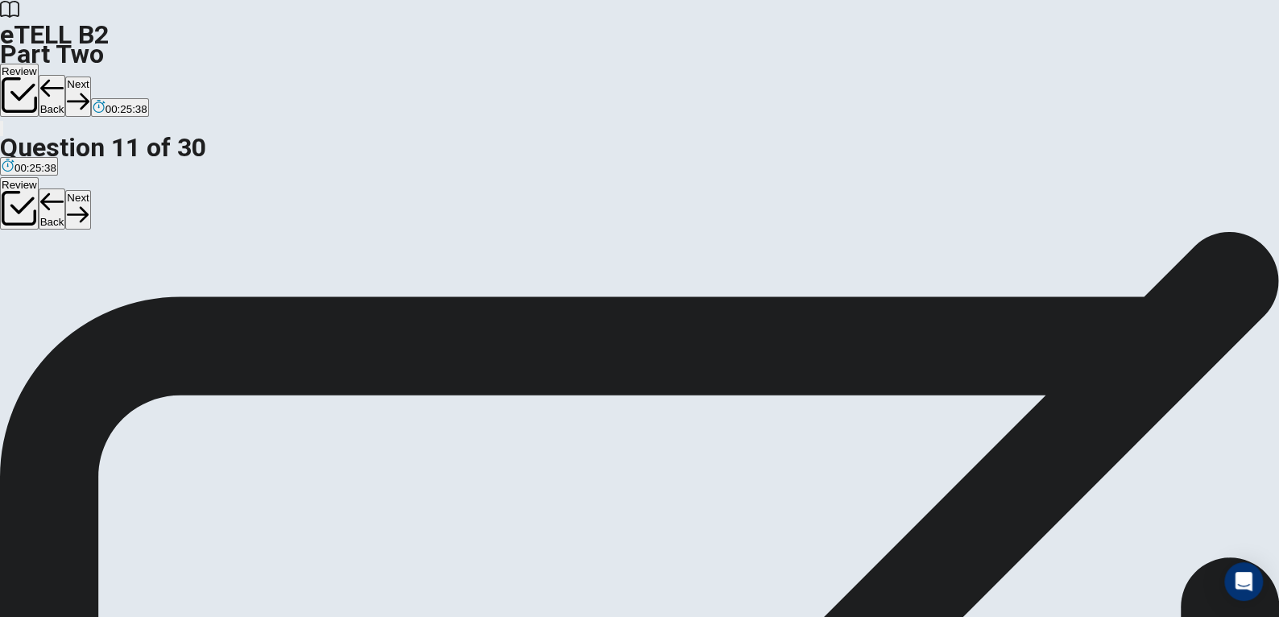
scroll to position [110, 0]
click at [89, 90] on icon "button" at bounding box center [78, 101] width 22 height 22
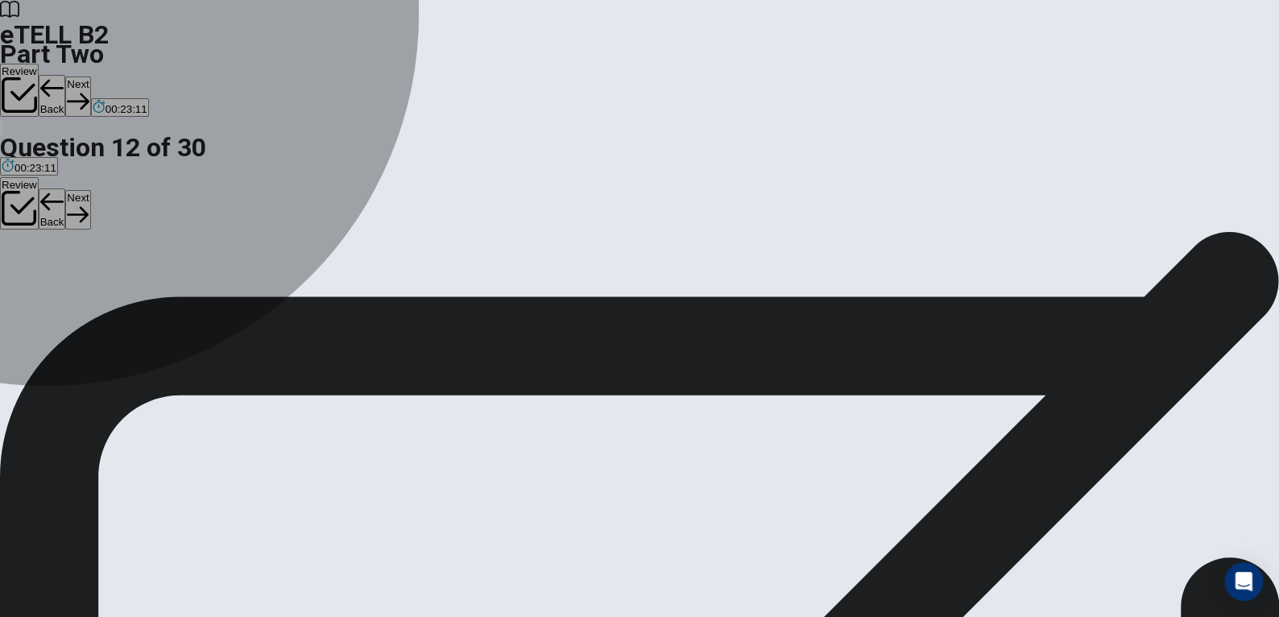
drag, startPoint x: 232, startPoint y: 282, endPoint x: 346, endPoint y: 210, distance: 134.3
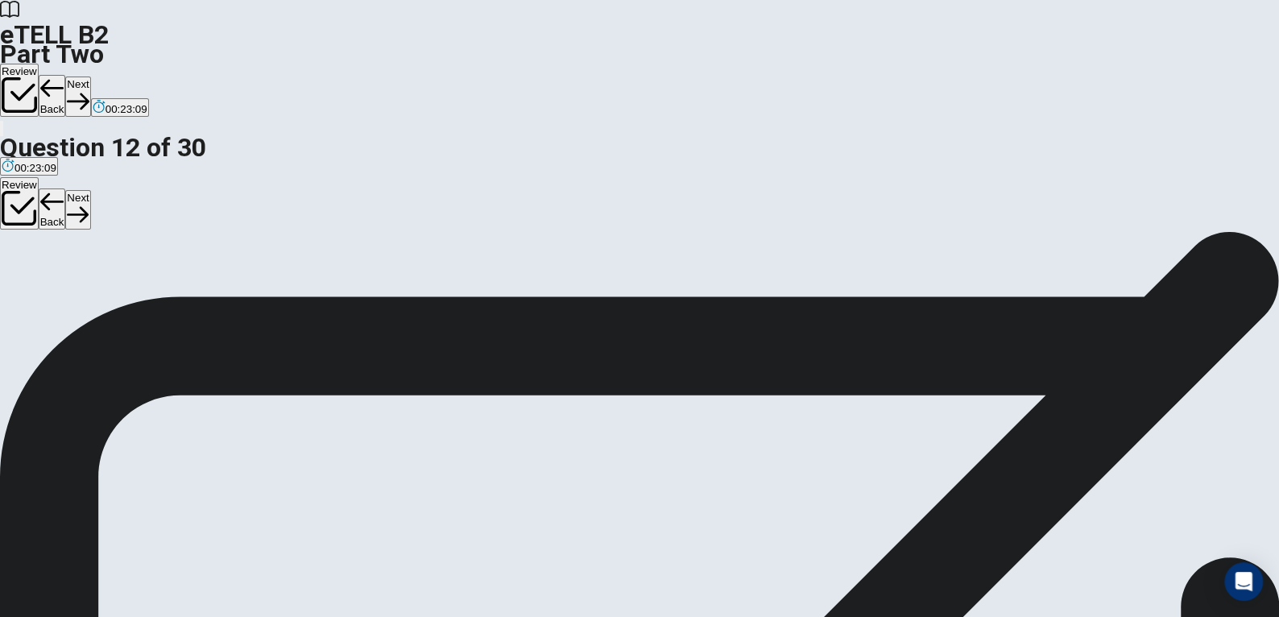
click at [90, 77] on button "Next" at bounding box center [77, 96] width 25 height 39
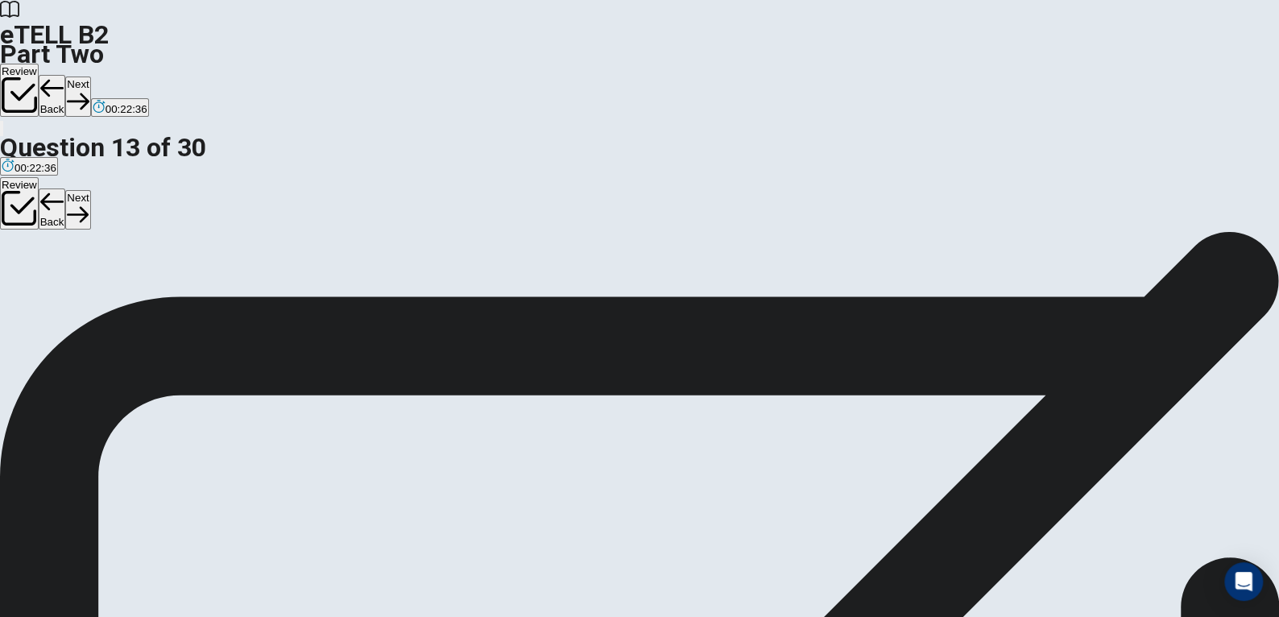
click at [90, 77] on button "Next" at bounding box center [77, 96] width 25 height 39
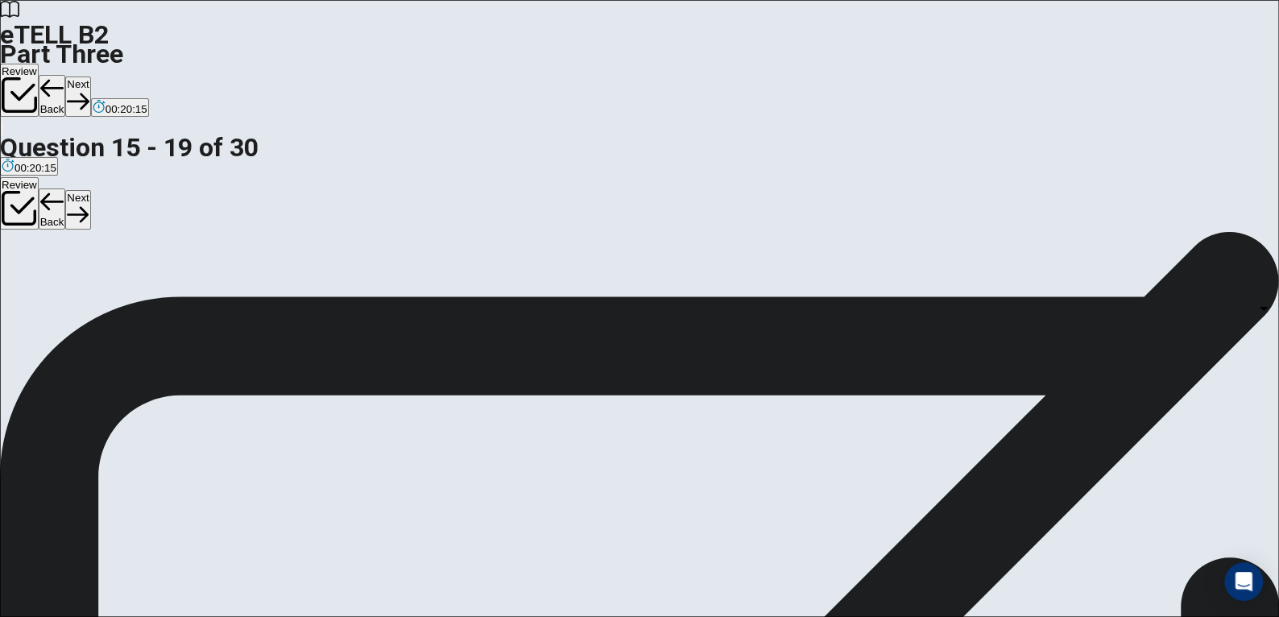
scroll to position [42, 0]
click at [843, 288] on body "This site uses cookies, as explained in our Privacy Policy . If you agree to th…" at bounding box center [639, 308] width 1279 height 617
type input "*"
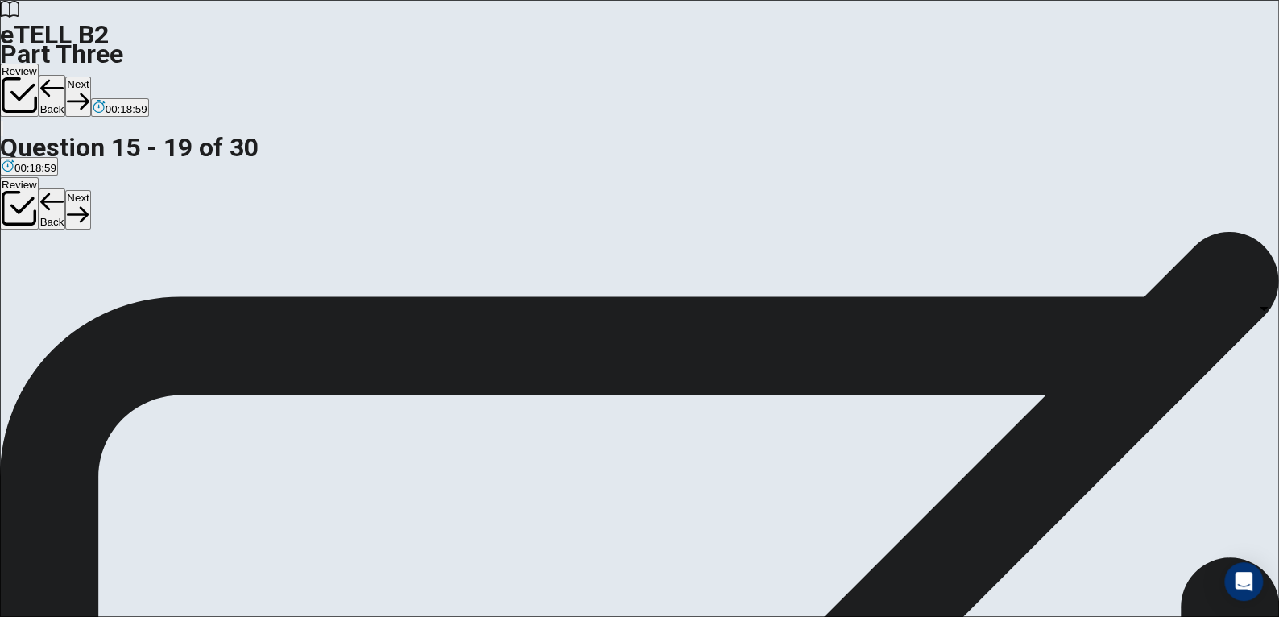
click at [781, 360] on body "This site uses cookies, as explained in our Privacy Policy . If you agree to th…" at bounding box center [639, 308] width 1279 height 617
click at [777, 616] on li "A" at bounding box center [639, 626] width 1279 height 19
type input "*"
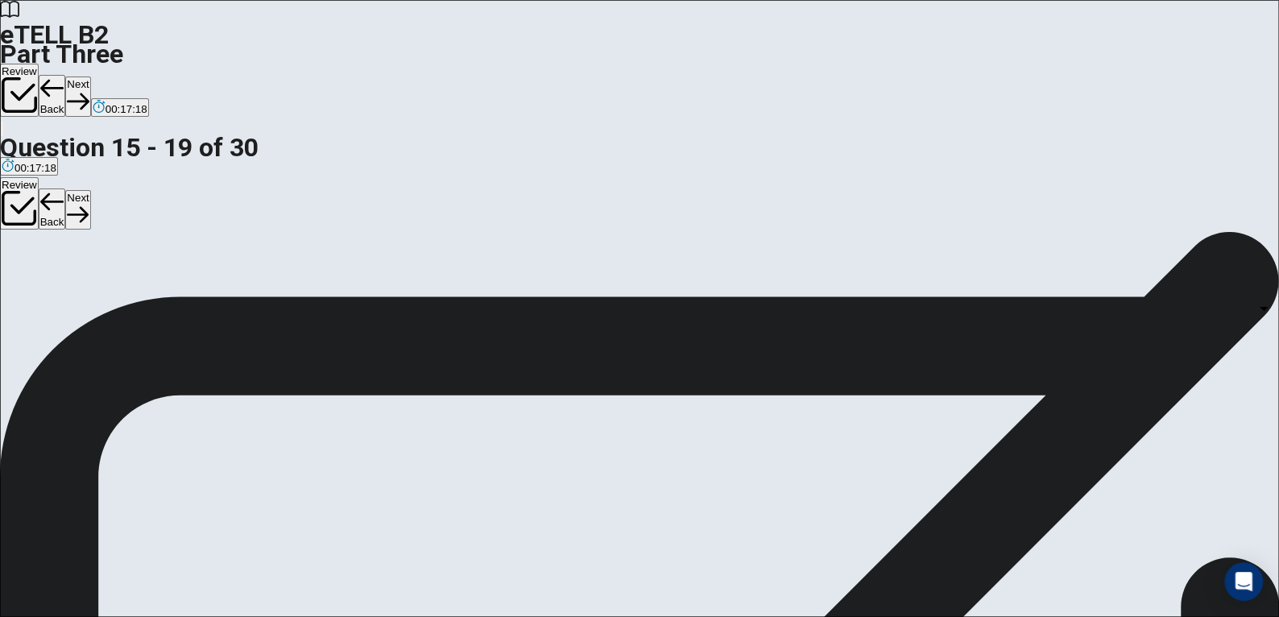
click at [1042, 260] on body "This site uses cookies, as explained in our Privacy Policy . If you agree to th…" at bounding box center [639, 308] width 1279 height 617
type input "*"
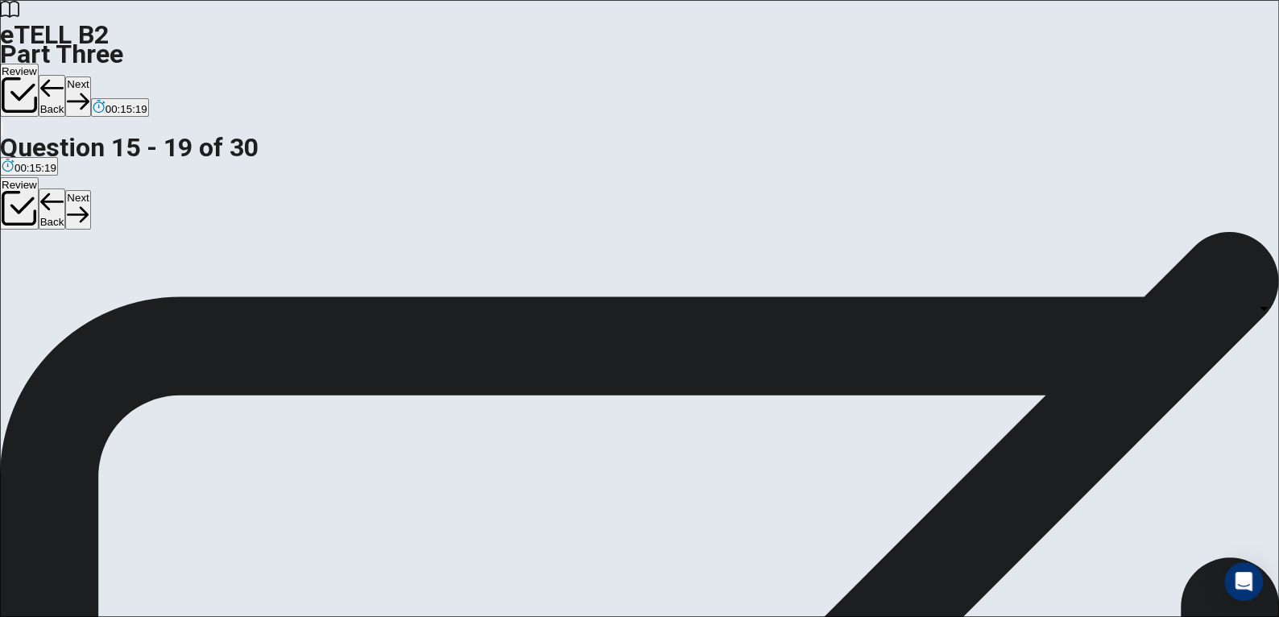
click at [905, 382] on body "This site uses cookies, as explained in our Privacy Policy . If you agree to th…" at bounding box center [639, 308] width 1279 height 617
type input "*"
click at [793, 325] on body "This site uses cookies, as explained in our Privacy Policy . If you agree to th…" at bounding box center [639, 308] width 1279 height 617
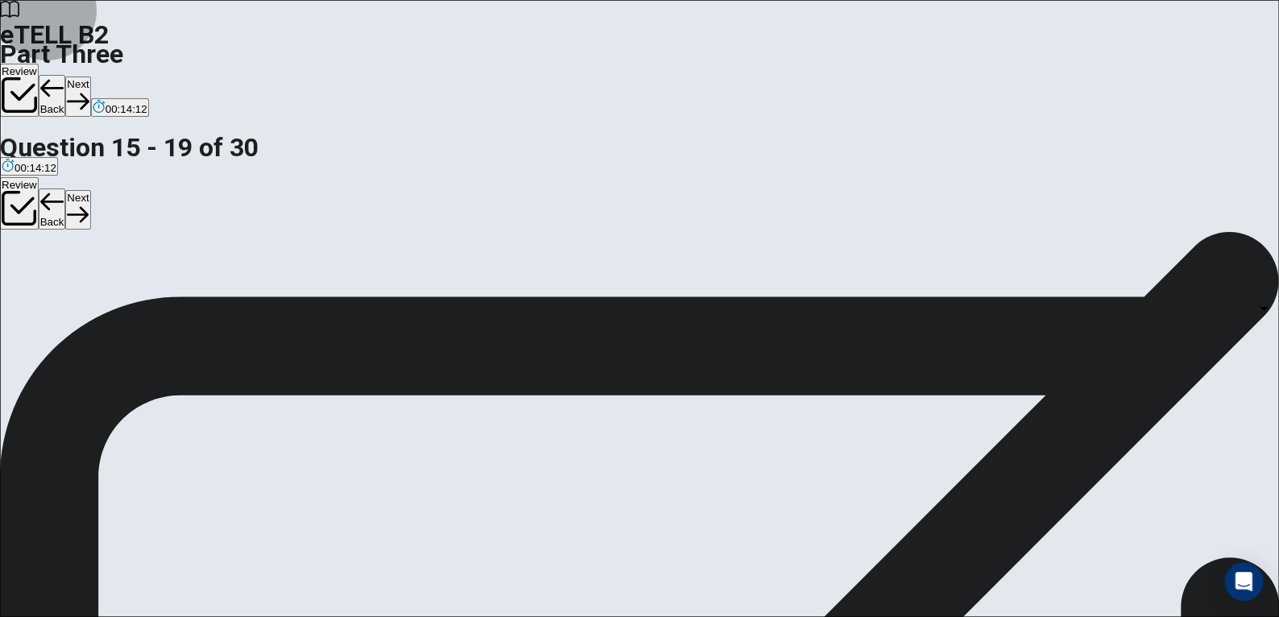
type input "*"
click at [90, 77] on button "Next" at bounding box center [77, 96] width 25 height 39
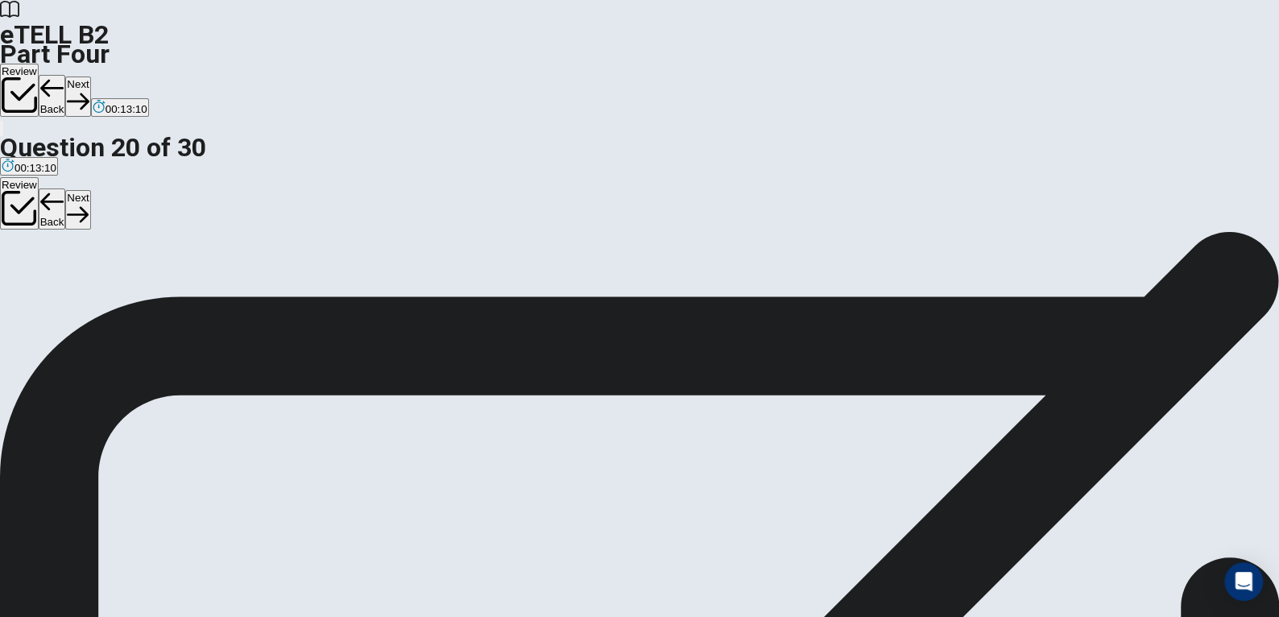
click at [90, 77] on button "Next" at bounding box center [77, 96] width 25 height 39
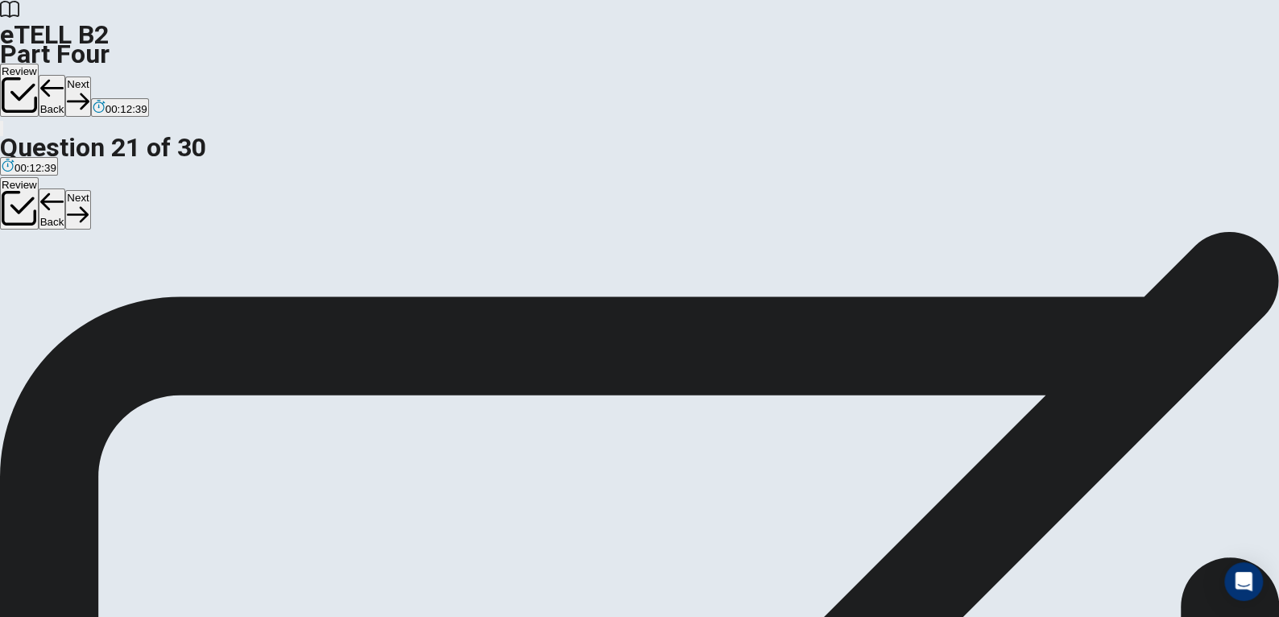
click at [90, 77] on button "Next" at bounding box center [77, 96] width 25 height 39
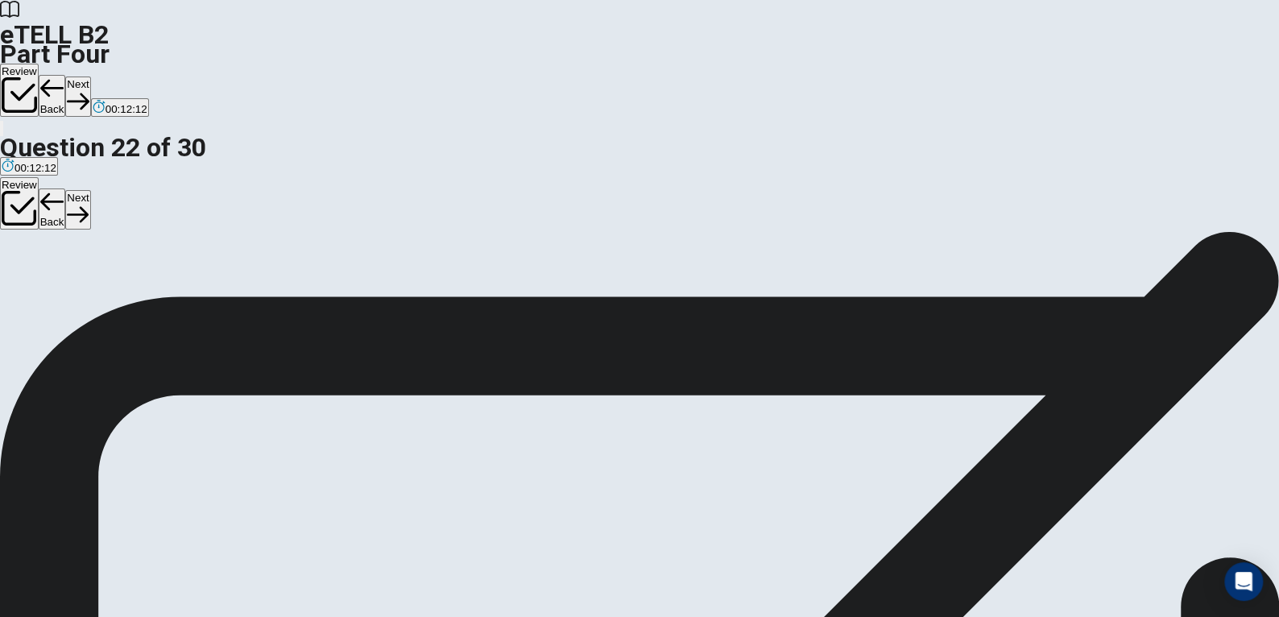
click at [90, 77] on button "Next" at bounding box center [77, 96] width 25 height 39
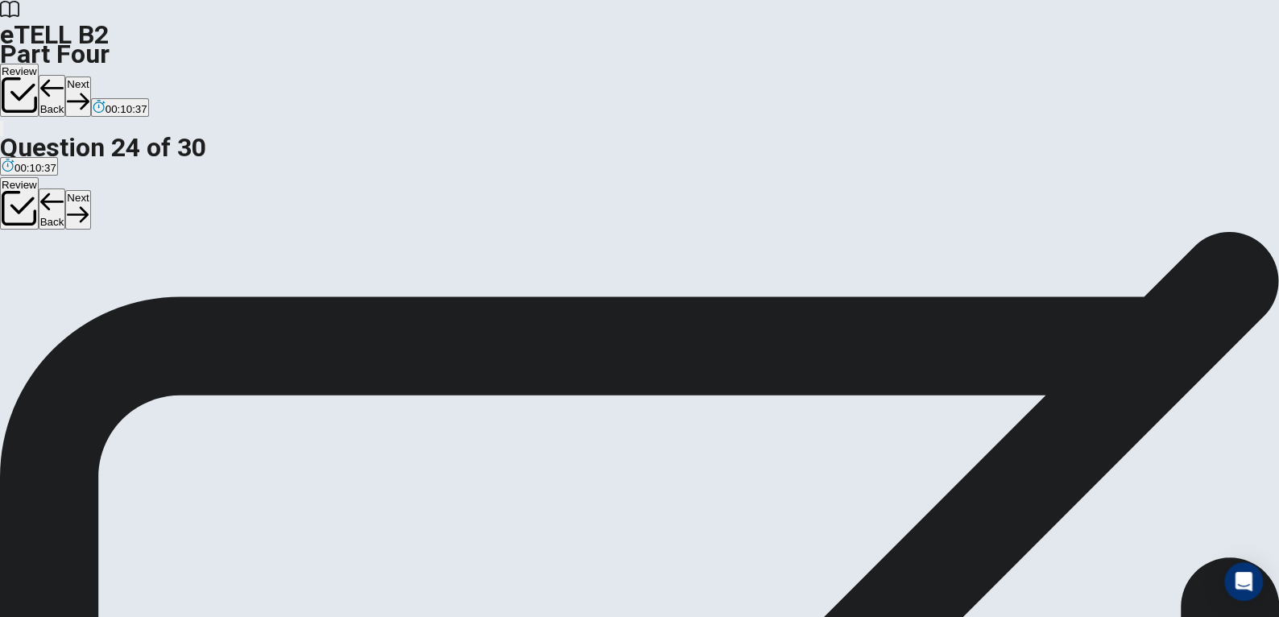
click at [90, 77] on button "Next" at bounding box center [77, 96] width 25 height 39
click at [89, 90] on icon "button" at bounding box center [78, 101] width 22 height 22
click at [90, 77] on button "Next" at bounding box center [77, 96] width 25 height 39
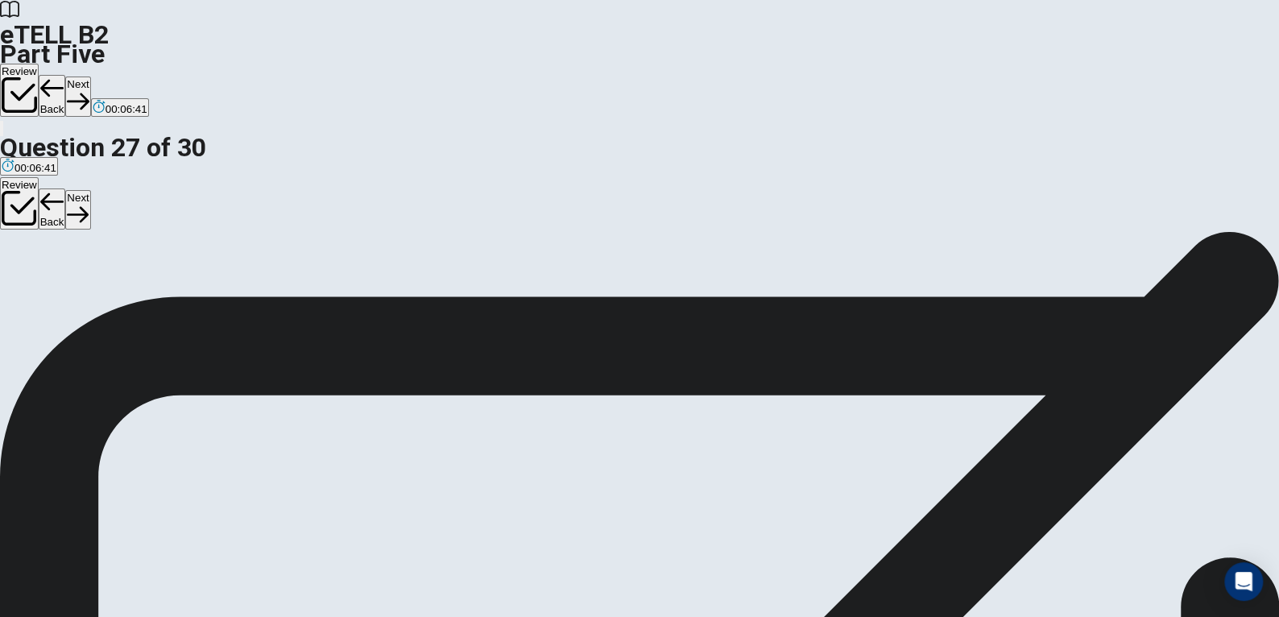
scroll to position [0, 0]
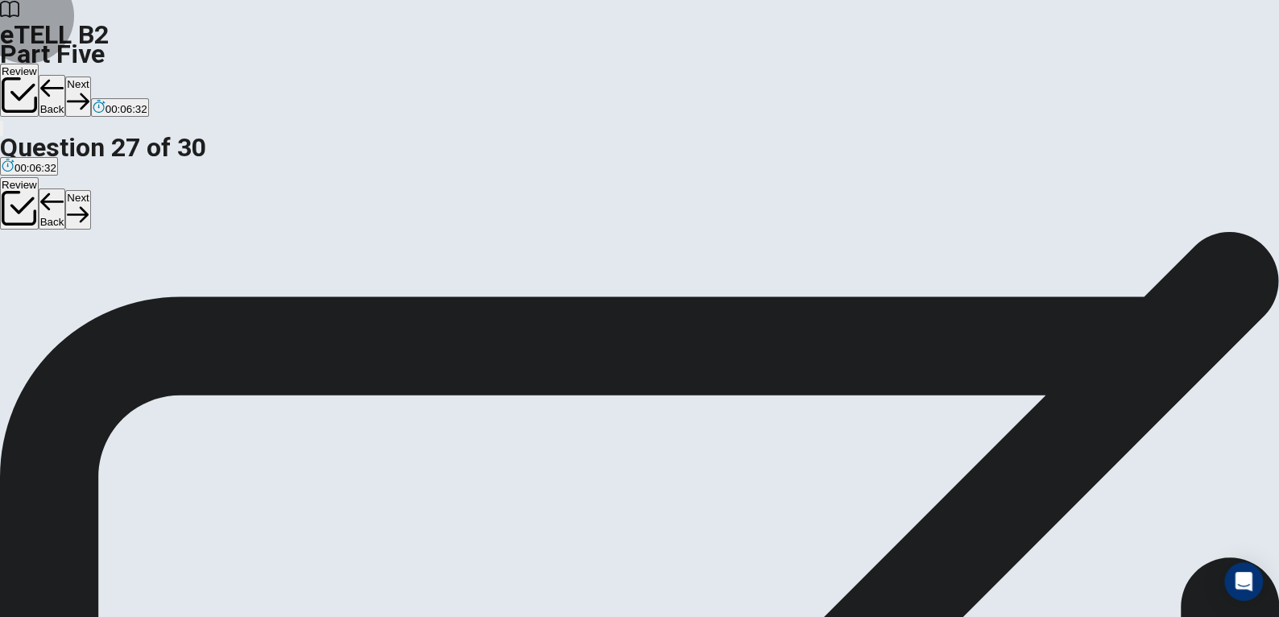
click at [90, 77] on button "Next" at bounding box center [77, 96] width 25 height 39
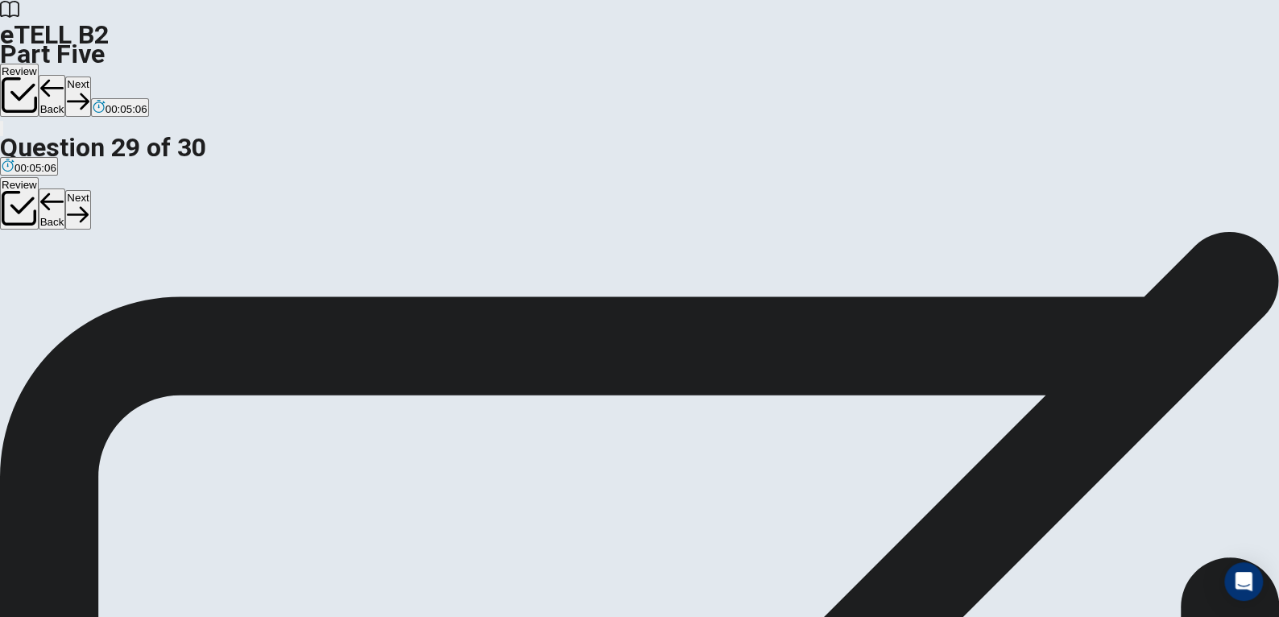
click at [90, 77] on button "Next" at bounding box center [77, 96] width 25 height 39
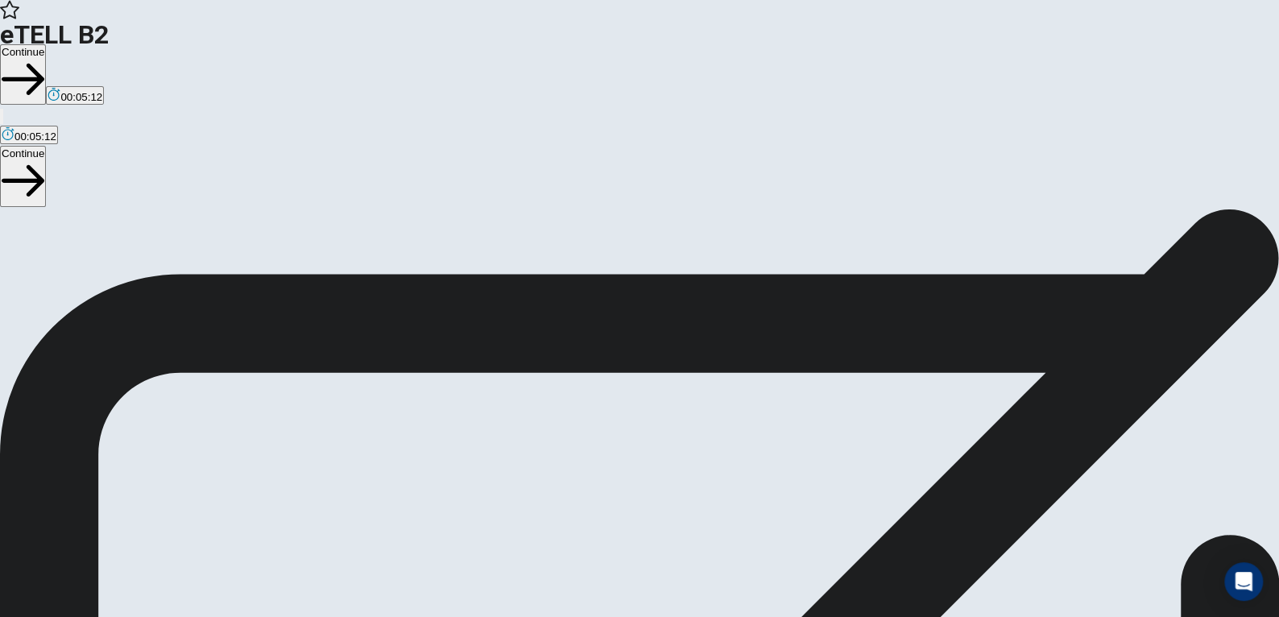
click at [102, 91] on span "00:05:12" at bounding box center [81, 97] width 42 height 12
click at [62, 86] on button "button" at bounding box center [54, 95] width 16 height 19
click at [46, 44] on button "Continue" at bounding box center [23, 74] width 46 height 60
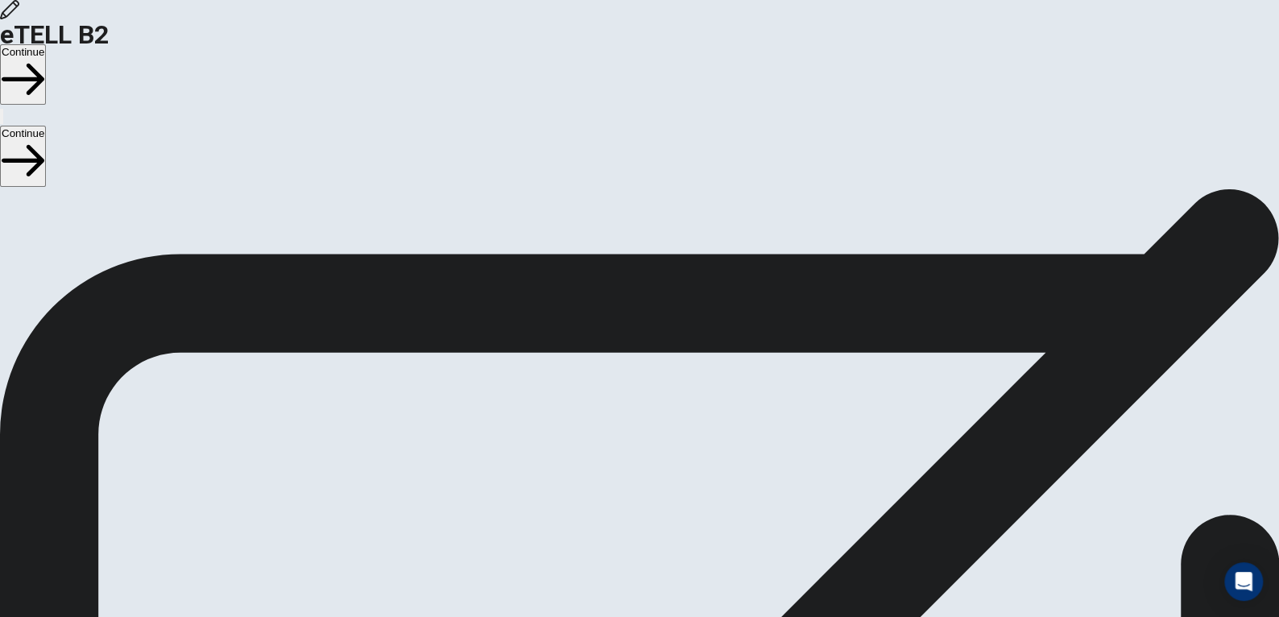
click at [46, 44] on button "Continue" at bounding box center [23, 74] width 46 height 60
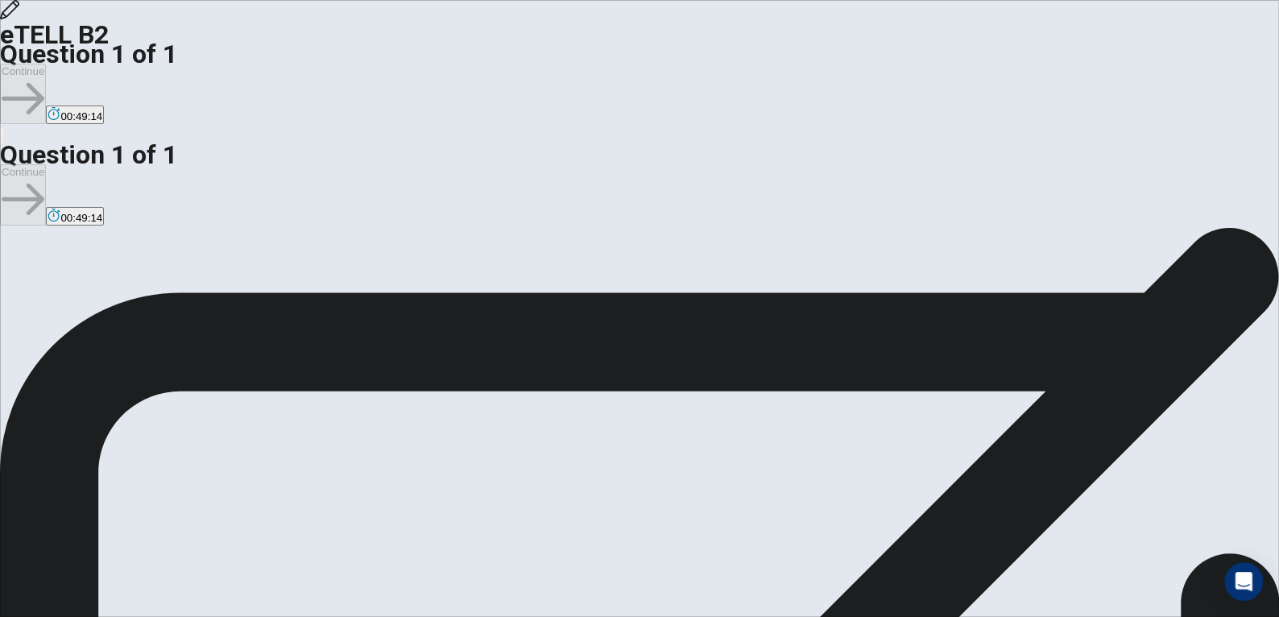
type textarea "*"
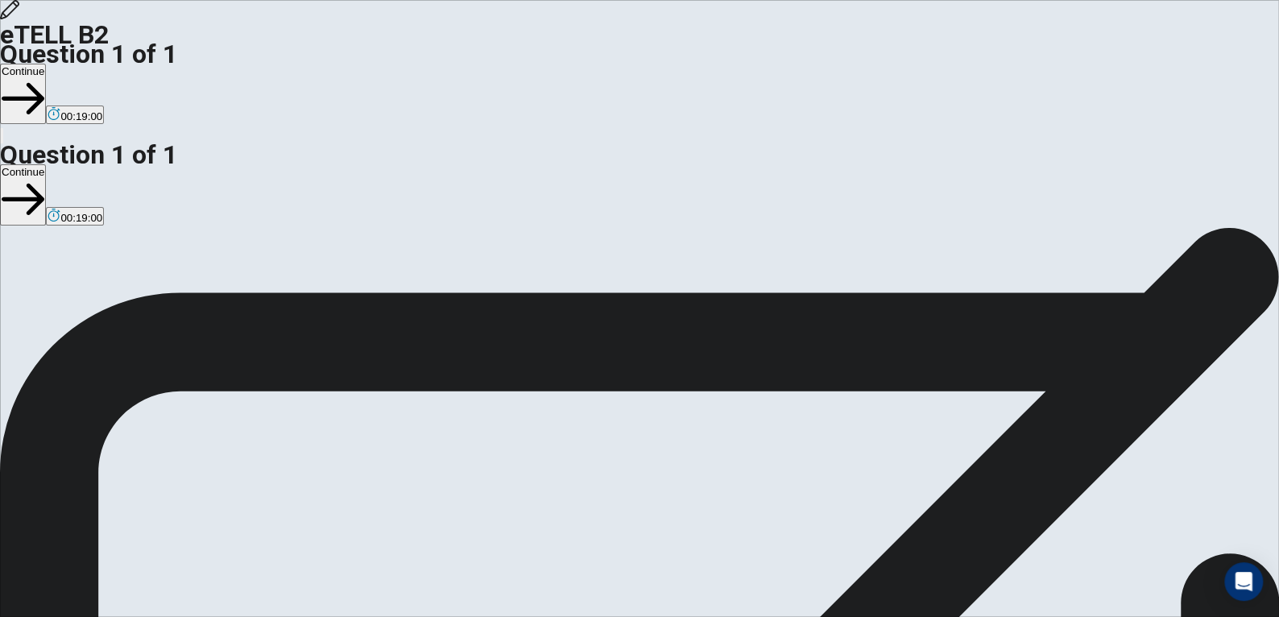
drag, startPoint x: 985, startPoint y: 421, endPoint x: 1017, endPoint y: 460, distance: 50.3
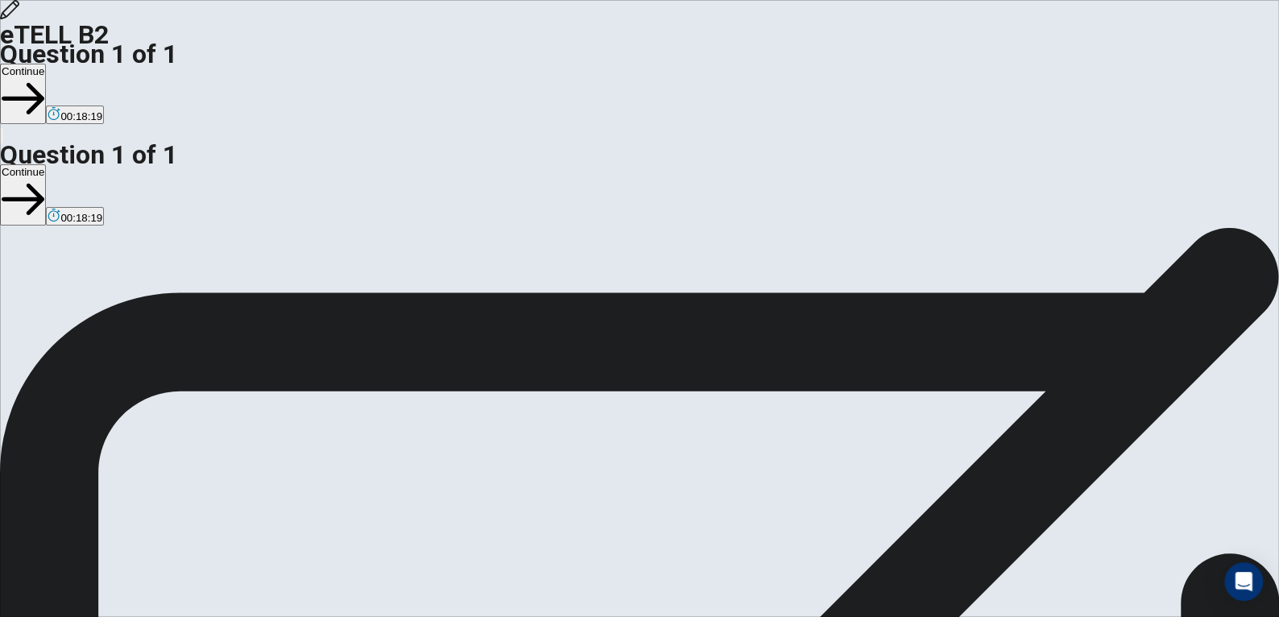
drag, startPoint x: 966, startPoint y: 440, endPoint x: 978, endPoint y: 444, distance: 12.7
drag, startPoint x: 970, startPoint y: 440, endPoint x: 967, endPoint y: 450, distance: 10.7
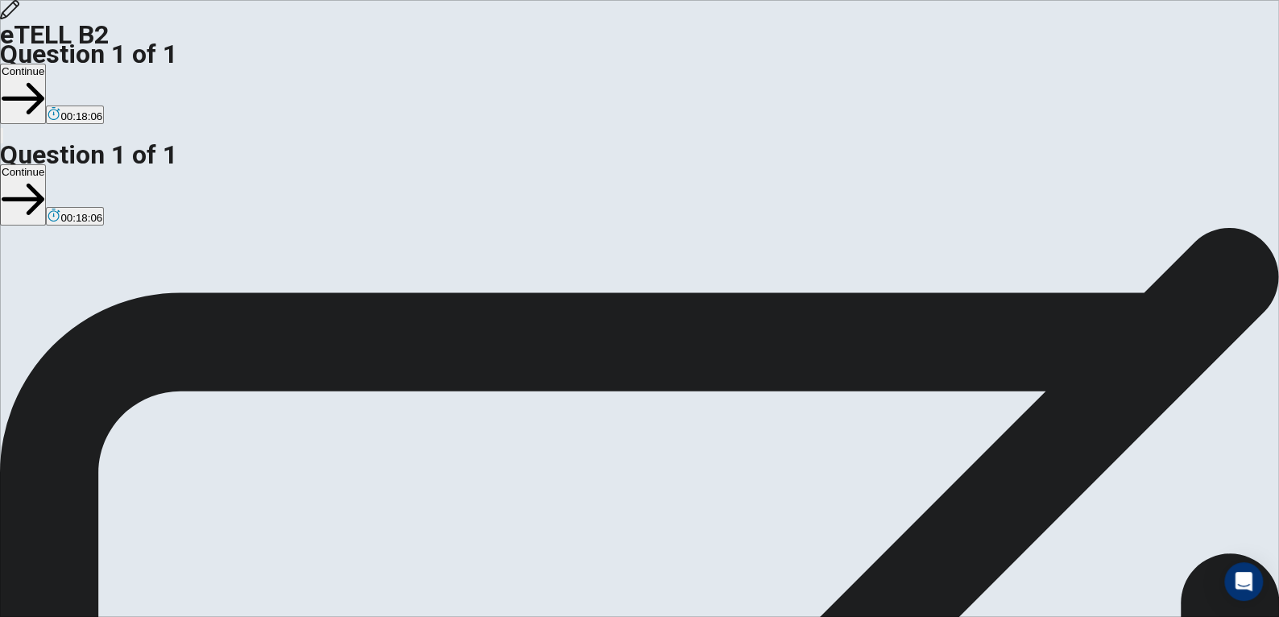
drag, startPoint x: 724, startPoint y: 478, endPoint x: 731, endPoint y: 482, distance: 8.7
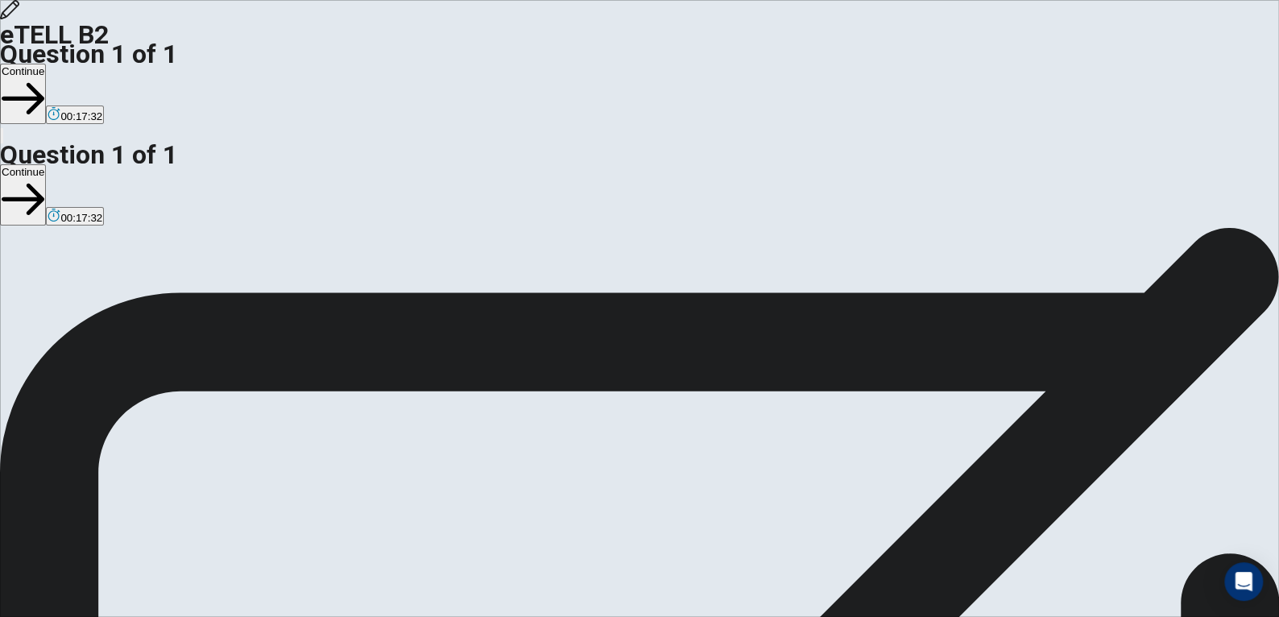
drag, startPoint x: 919, startPoint y: 499, endPoint x: 934, endPoint y: 547, distance: 49.7
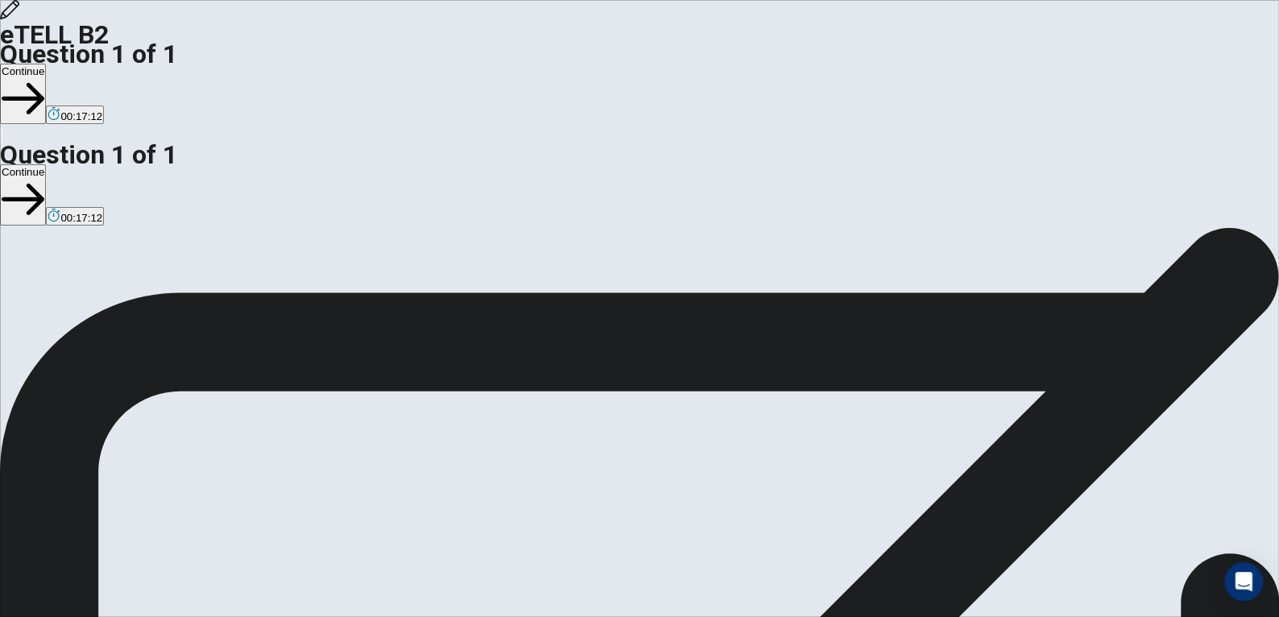
scroll to position [81, 0]
drag, startPoint x: 1008, startPoint y: 398, endPoint x: 1020, endPoint y: 432, distance: 35.7
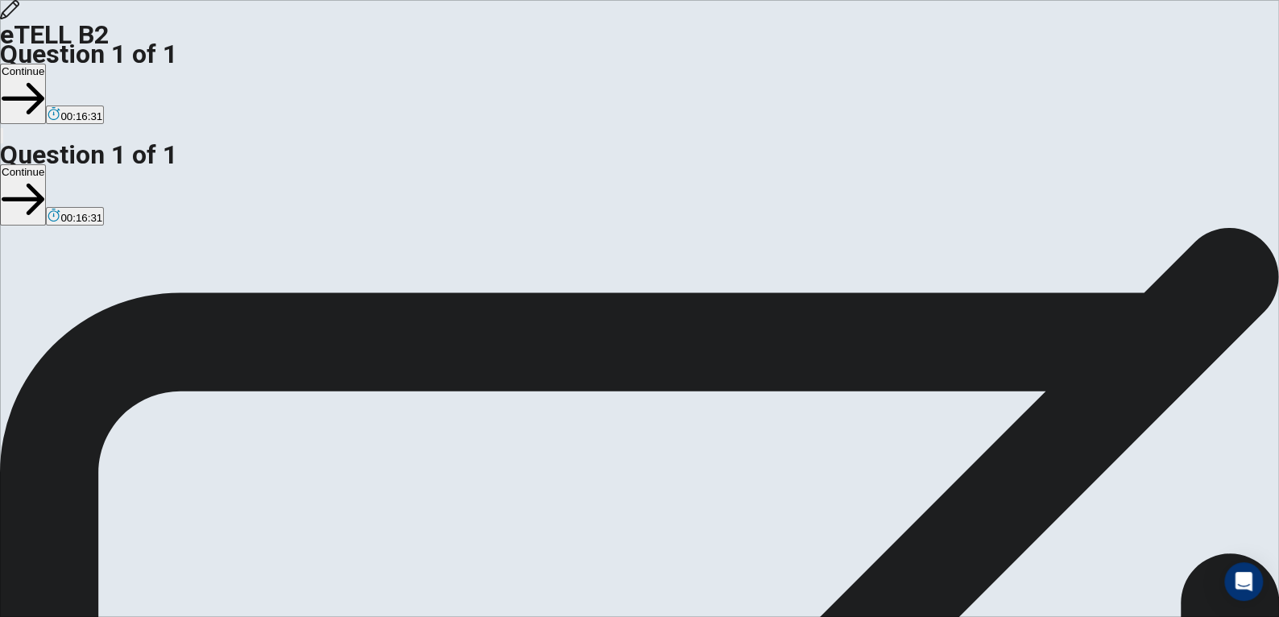
drag, startPoint x: 918, startPoint y: 436, endPoint x: 928, endPoint y: 460, distance: 26.0
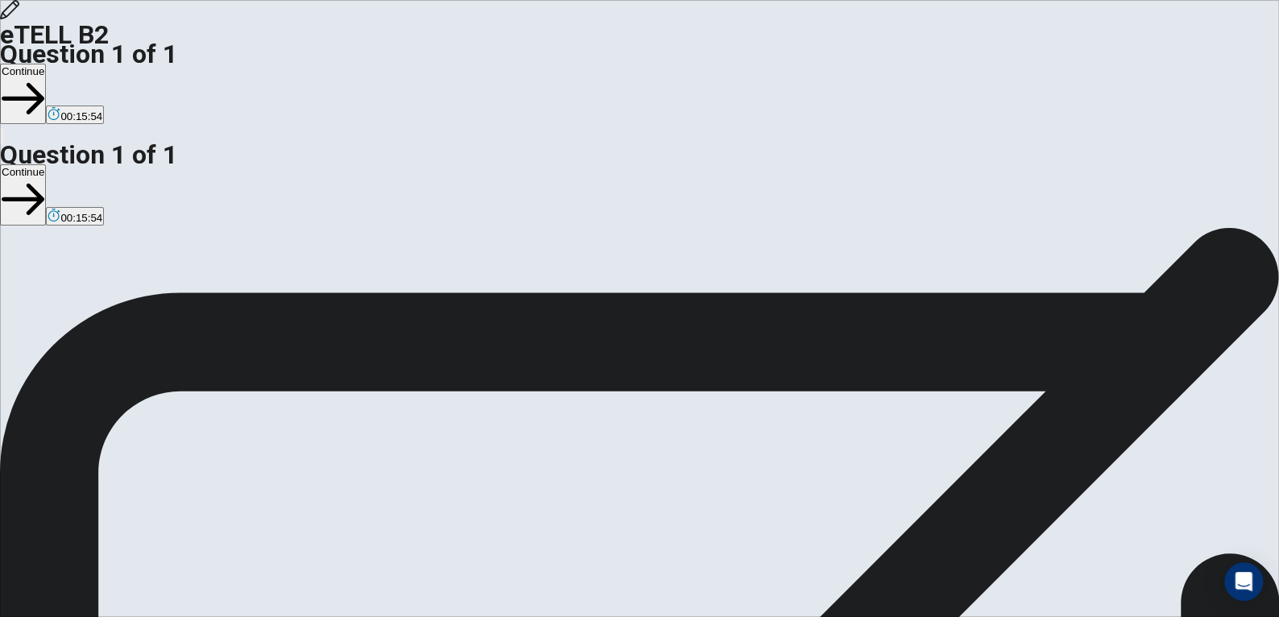
scroll to position [0, 0]
type textarea "**********"
click at [46, 64] on button "Continue" at bounding box center [23, 94] width 46 height 60
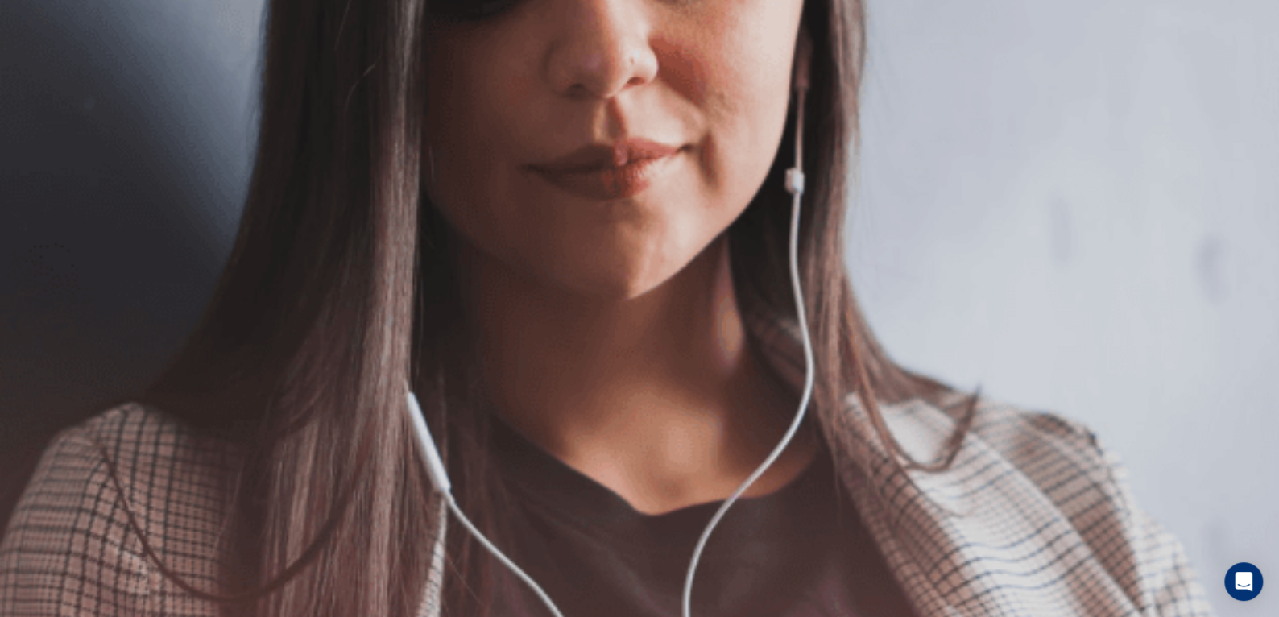
click at [46, 64] on button "Continue" at bounding box center [23, 94] width 46 height 60
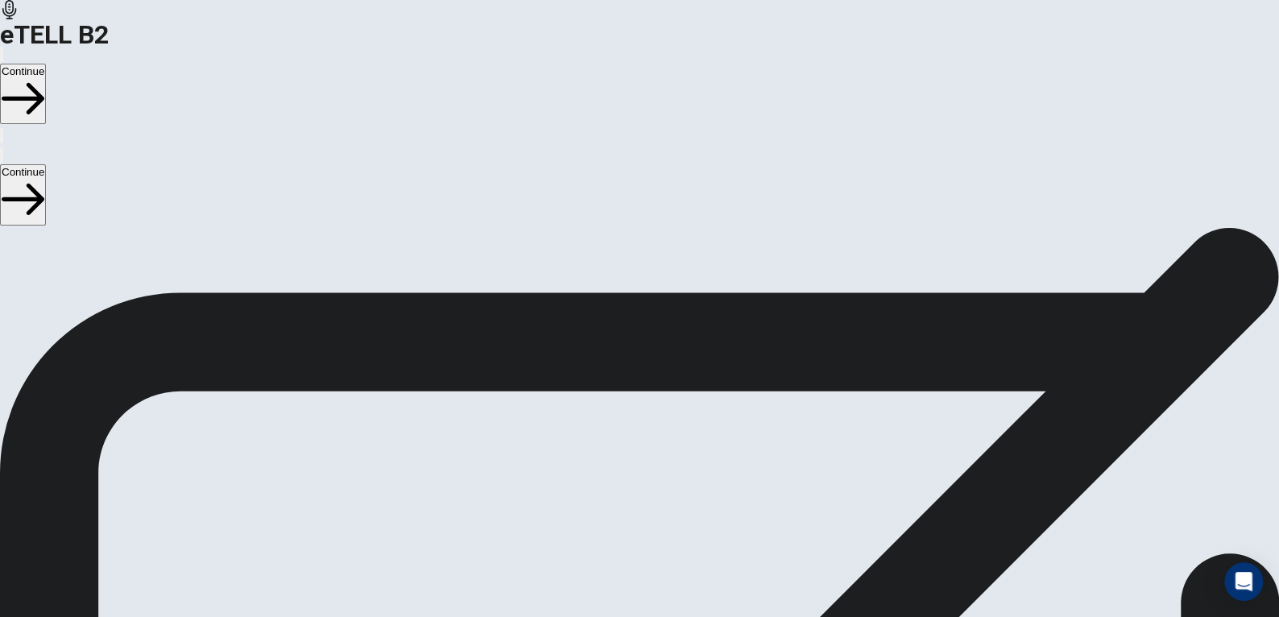
click at [46, 64] on button "Continue" at bounding box center [23, 94] width 46 height 60
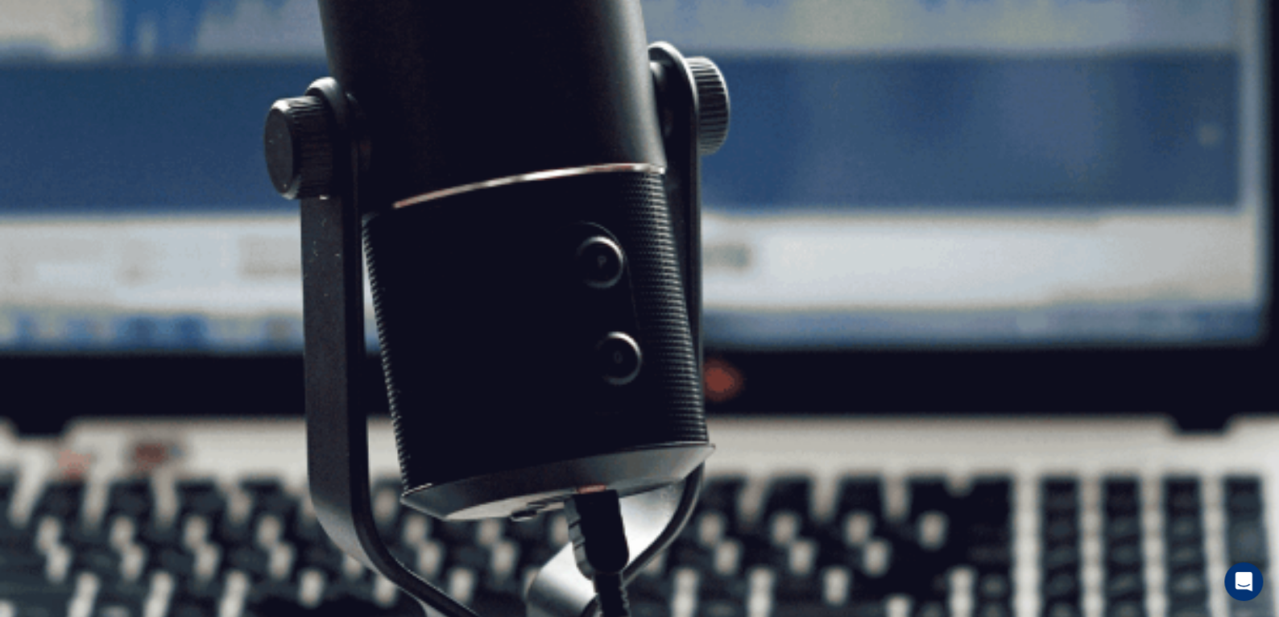
click at [46, 64] on button "Continue" at bounding box center [23, 94] width 46 height 60
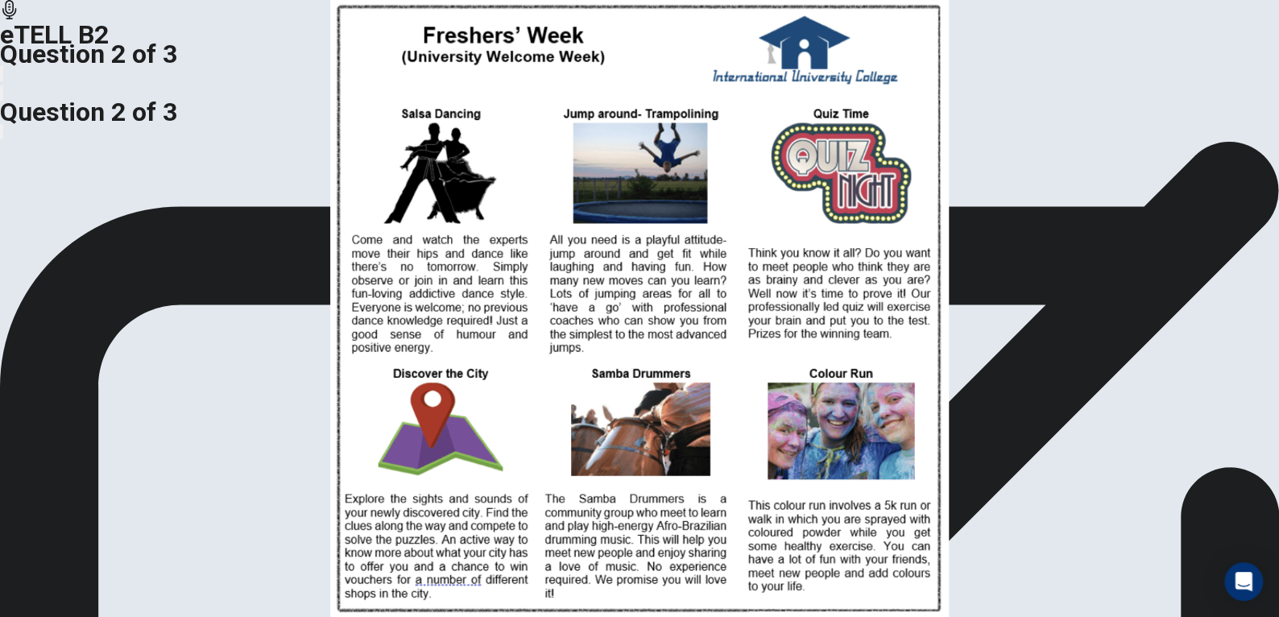
click at [461, 318] on img at bounding box center [639, 308] width 1279 height 617
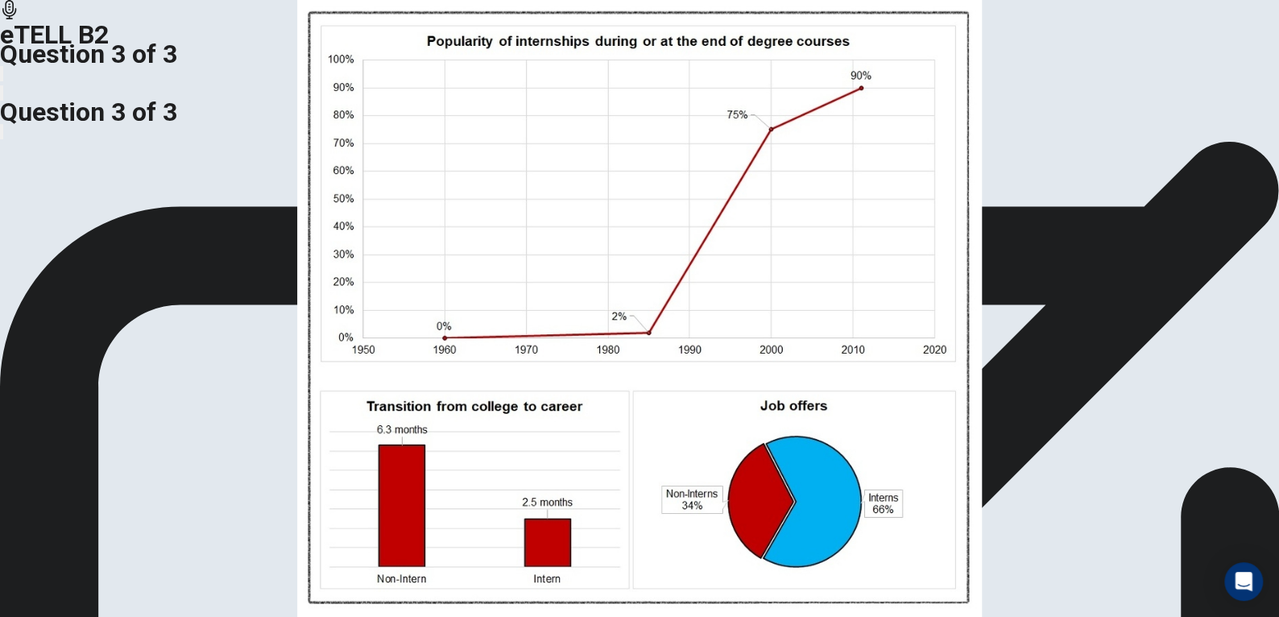
click at [382, 83] on img at bounding box center [639, 308] width 1279 height 617
click at [406, 268] on img at bounding box center [639, 308] width 1279 height 617
click at [242, 141] on video at bounding box center [121, 201] width 242 height 121
drag, startPoint x: 1116, startPoint y: 114, endPoint x: 1129, endPoint y: 102, distance: 17.7
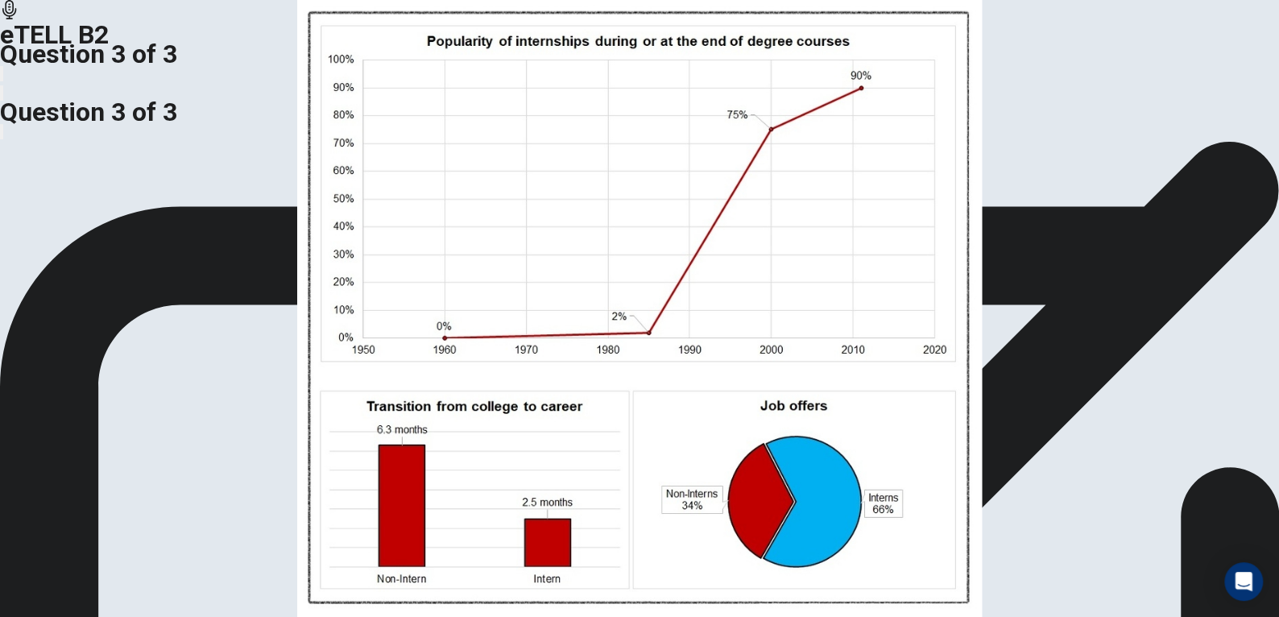
click at [1129, 102] on body "This site uses cookies, as explained in our Privacy Policy . If you agree to th…" at bounding box center [639, 308] width 1279 height 617
click at [395, 233] on img at bounding box center [639, 308] width 1279 height 617
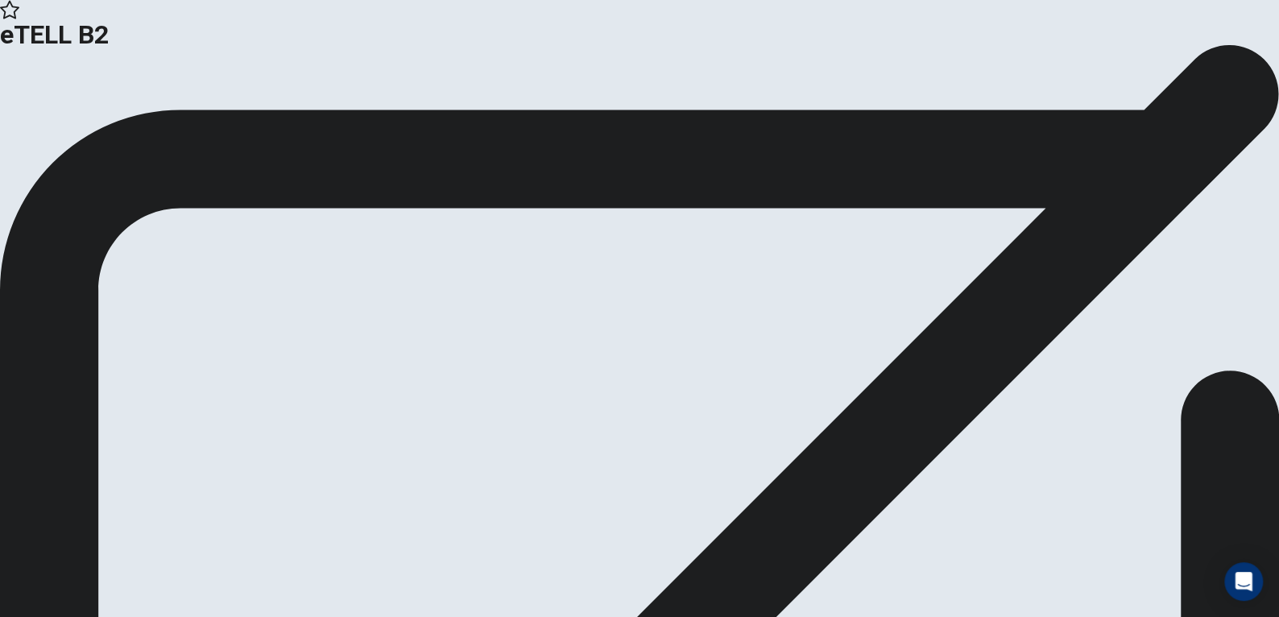
scroll to position [0, 0]
